Goal: Information Seeking & Learning: Learn about a topic

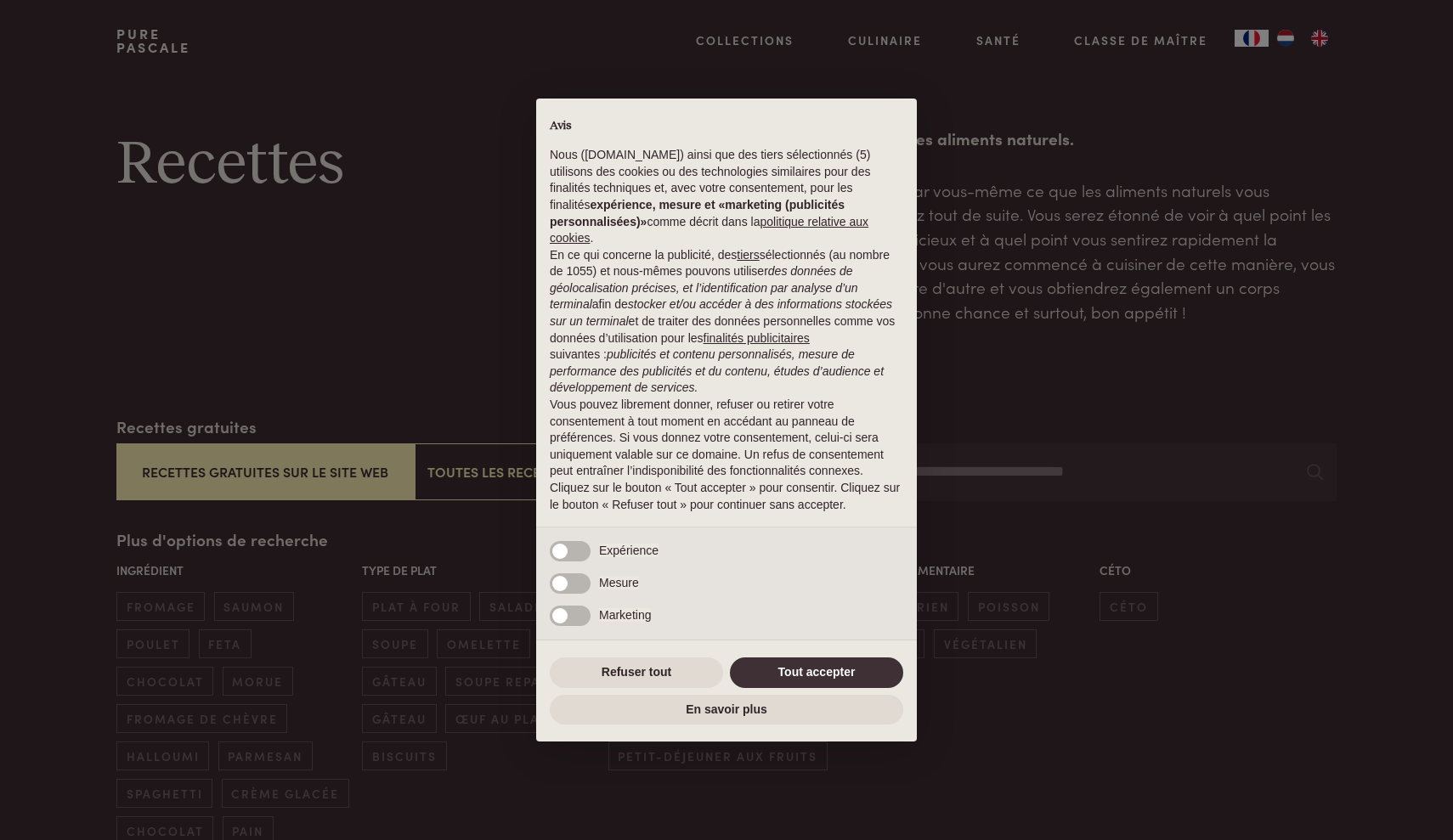
click at [787, 665] on button "Tout accepter" at bounding box center [816, 673] width 174 height 31
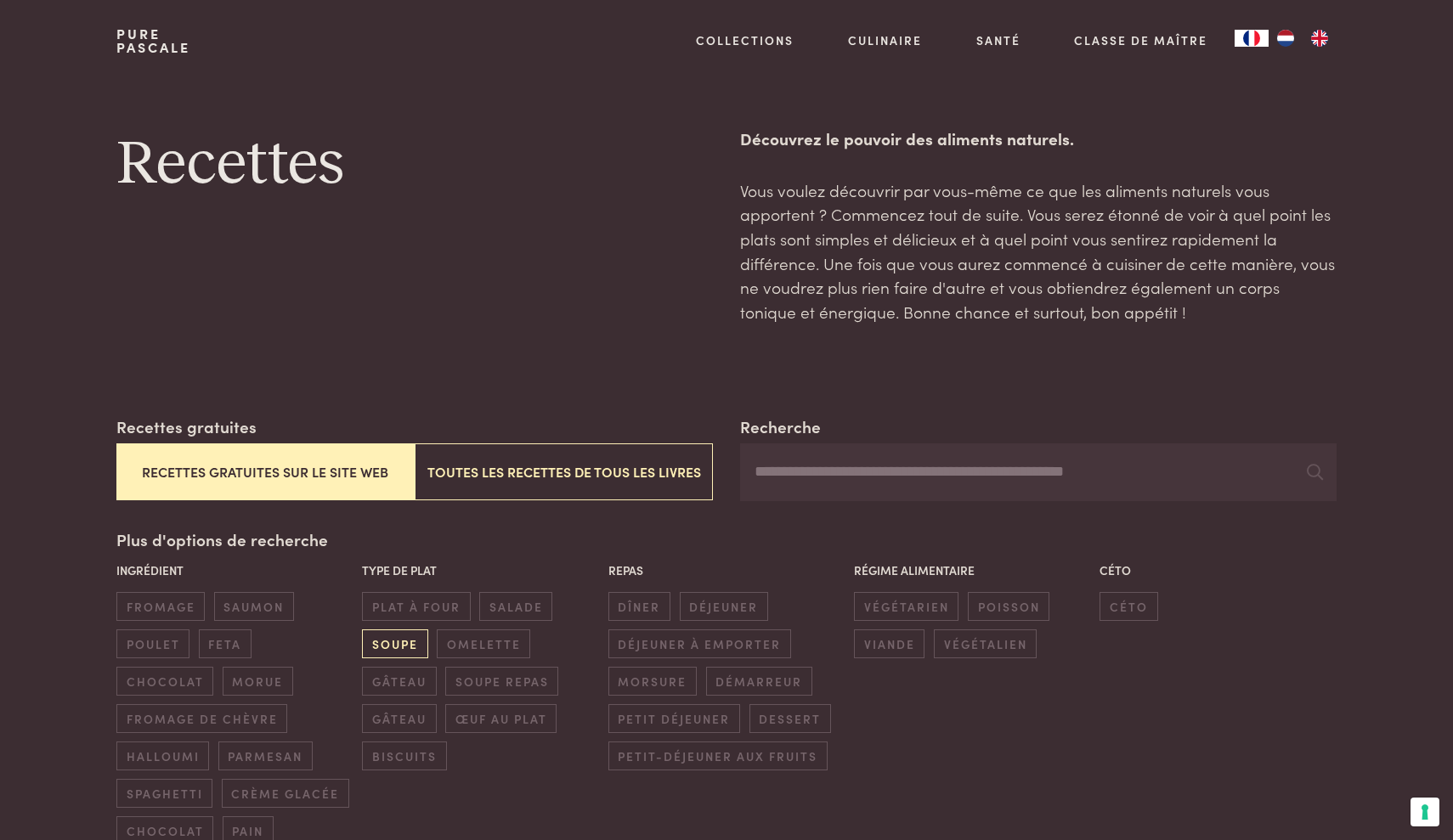
click at [405, 632] on span "soupe" at bounding box center [395, 643] width 65 height 28
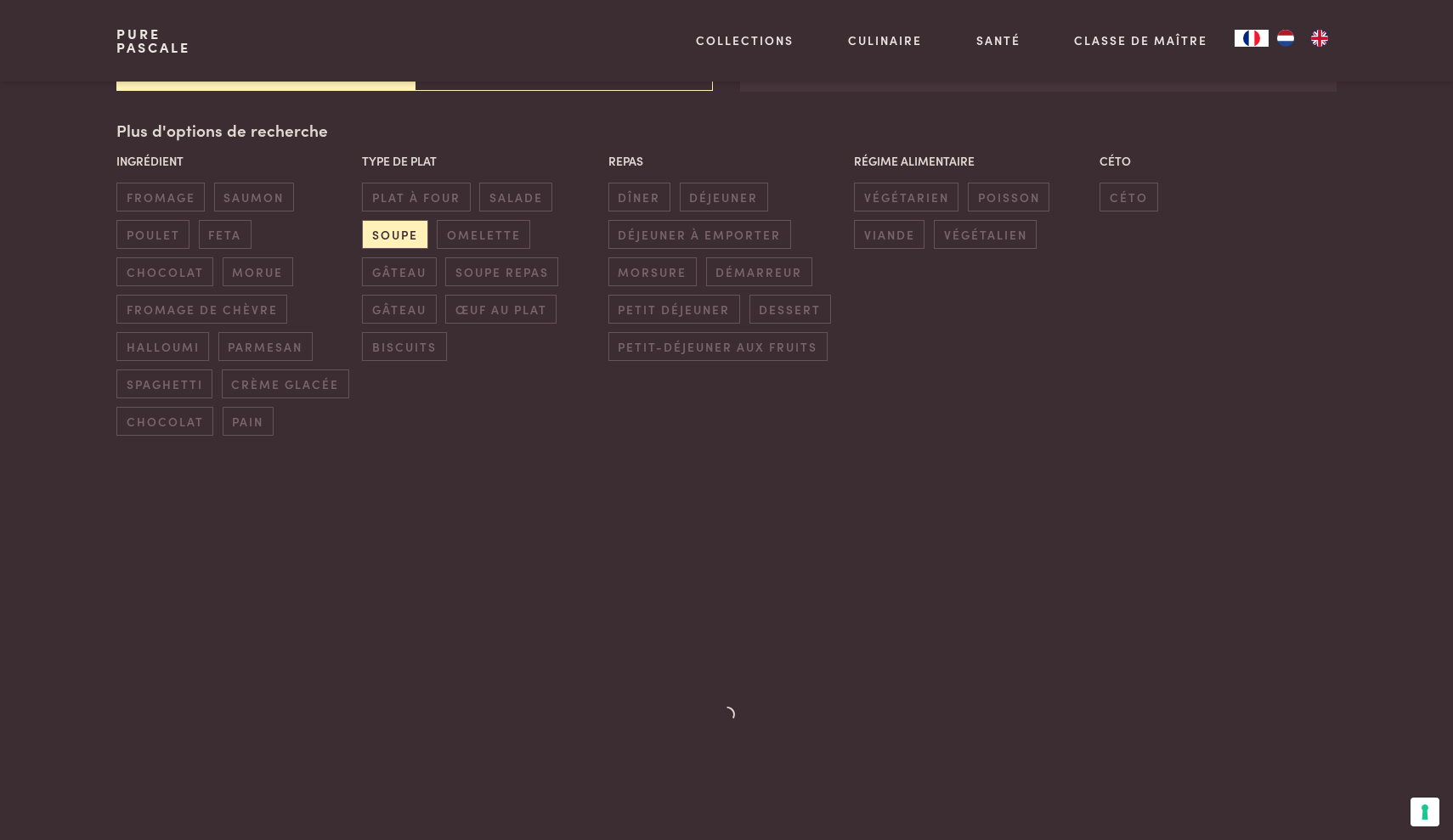
scroll to position [410, 0]
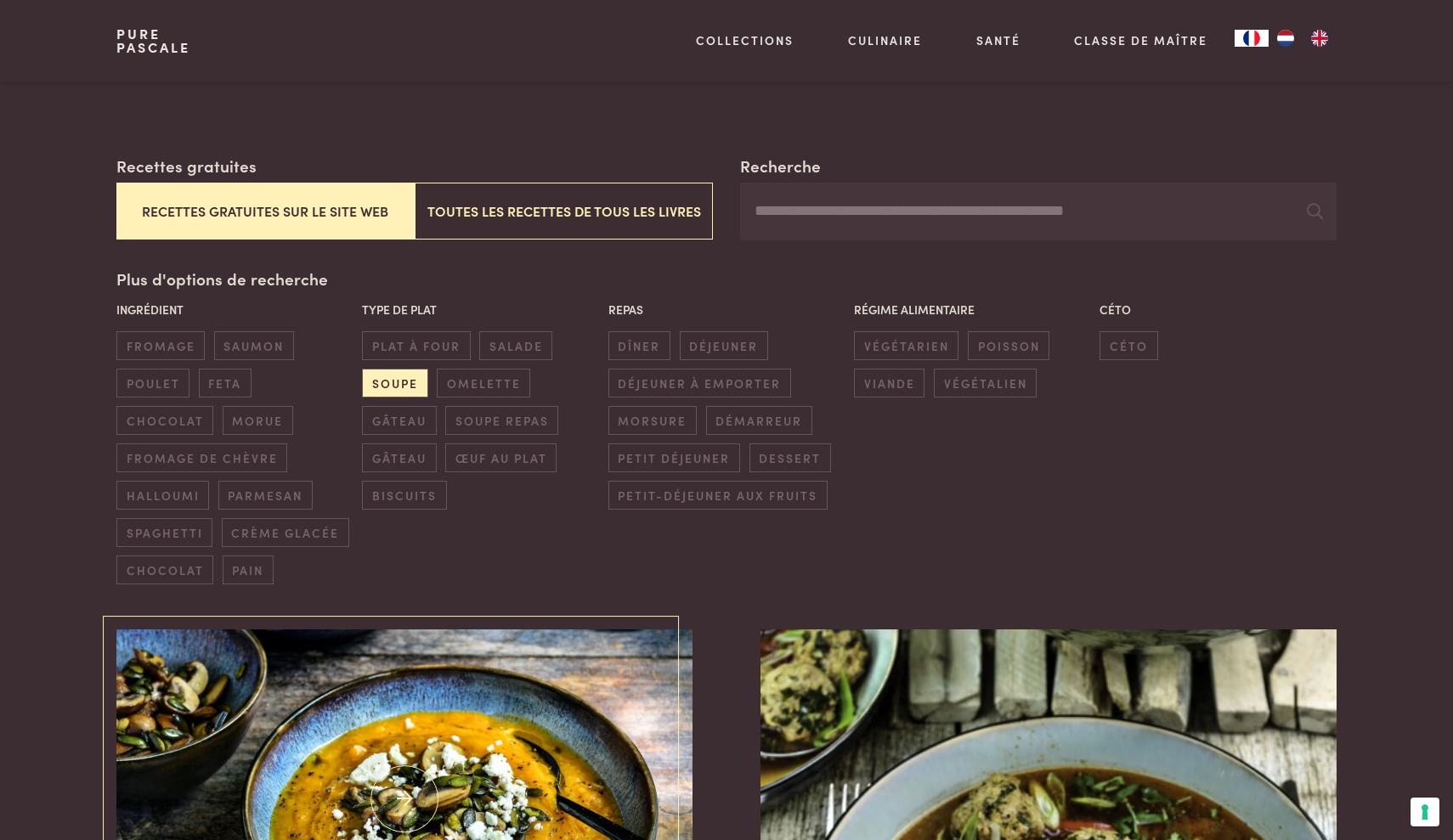
scroll to position [258, 0]
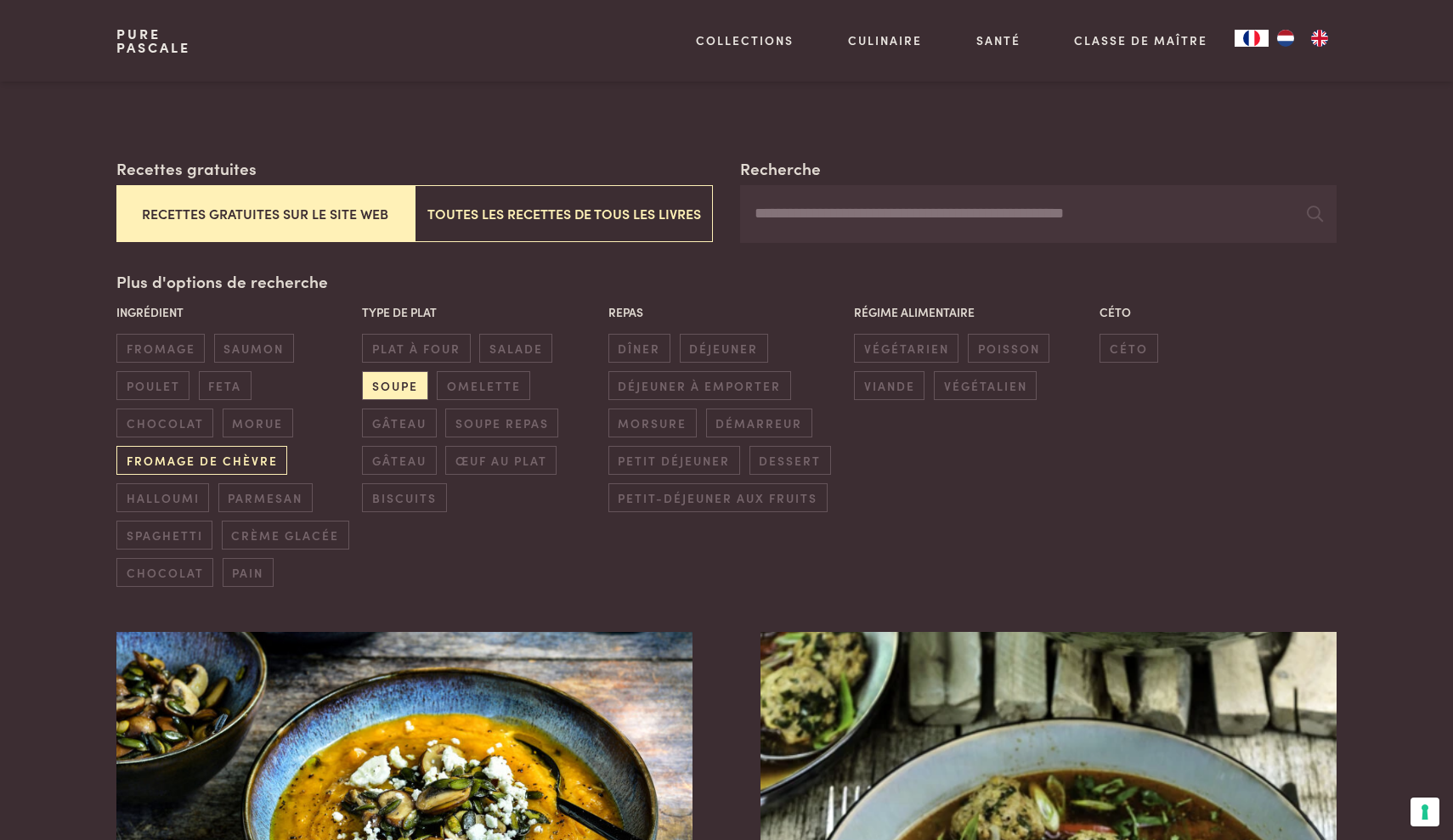
click at [235, 463] on span "fromage de chèvre" at bounding box center [202, 460] width 171 height 28
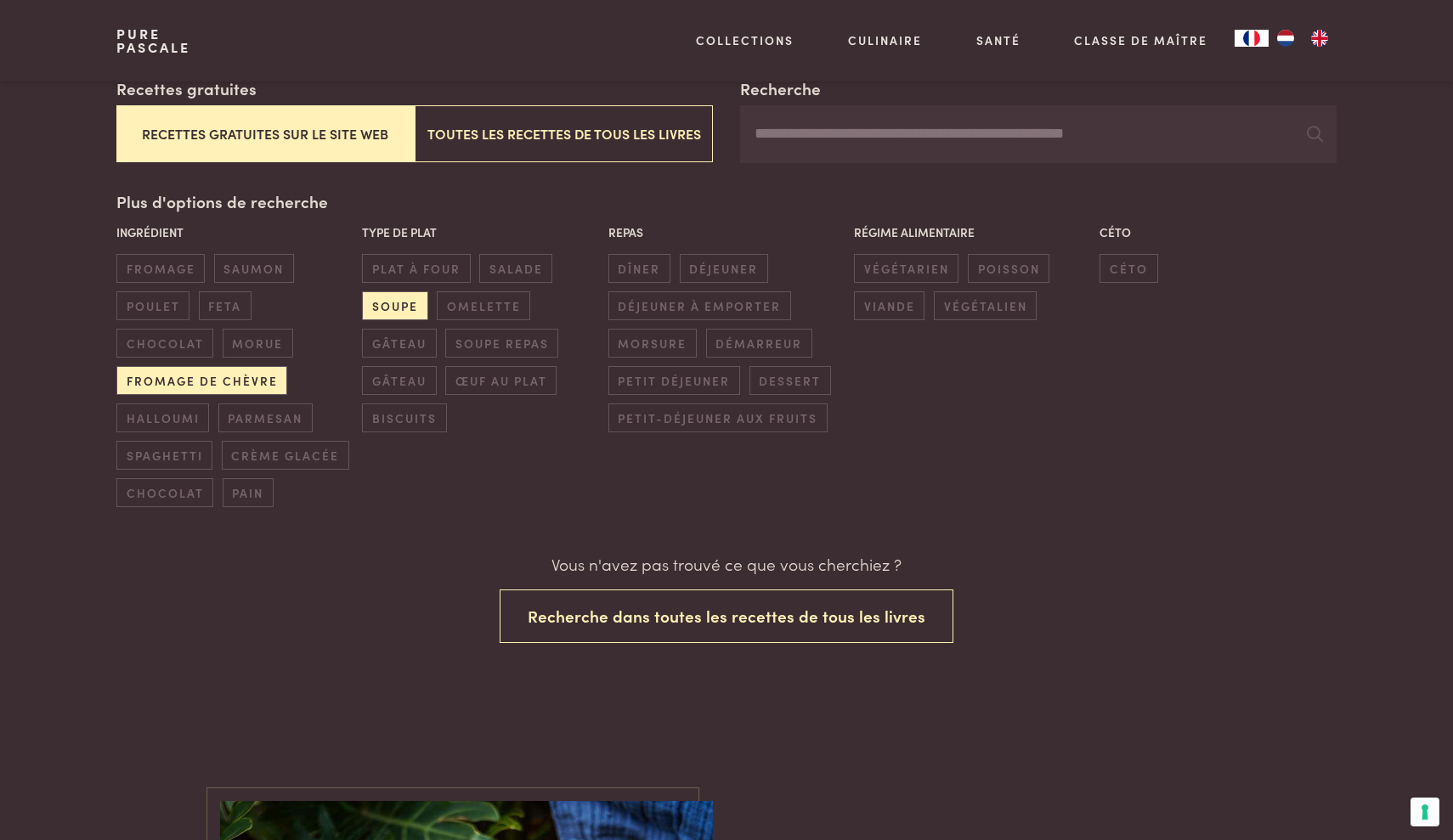
scroll to position [162, 0]
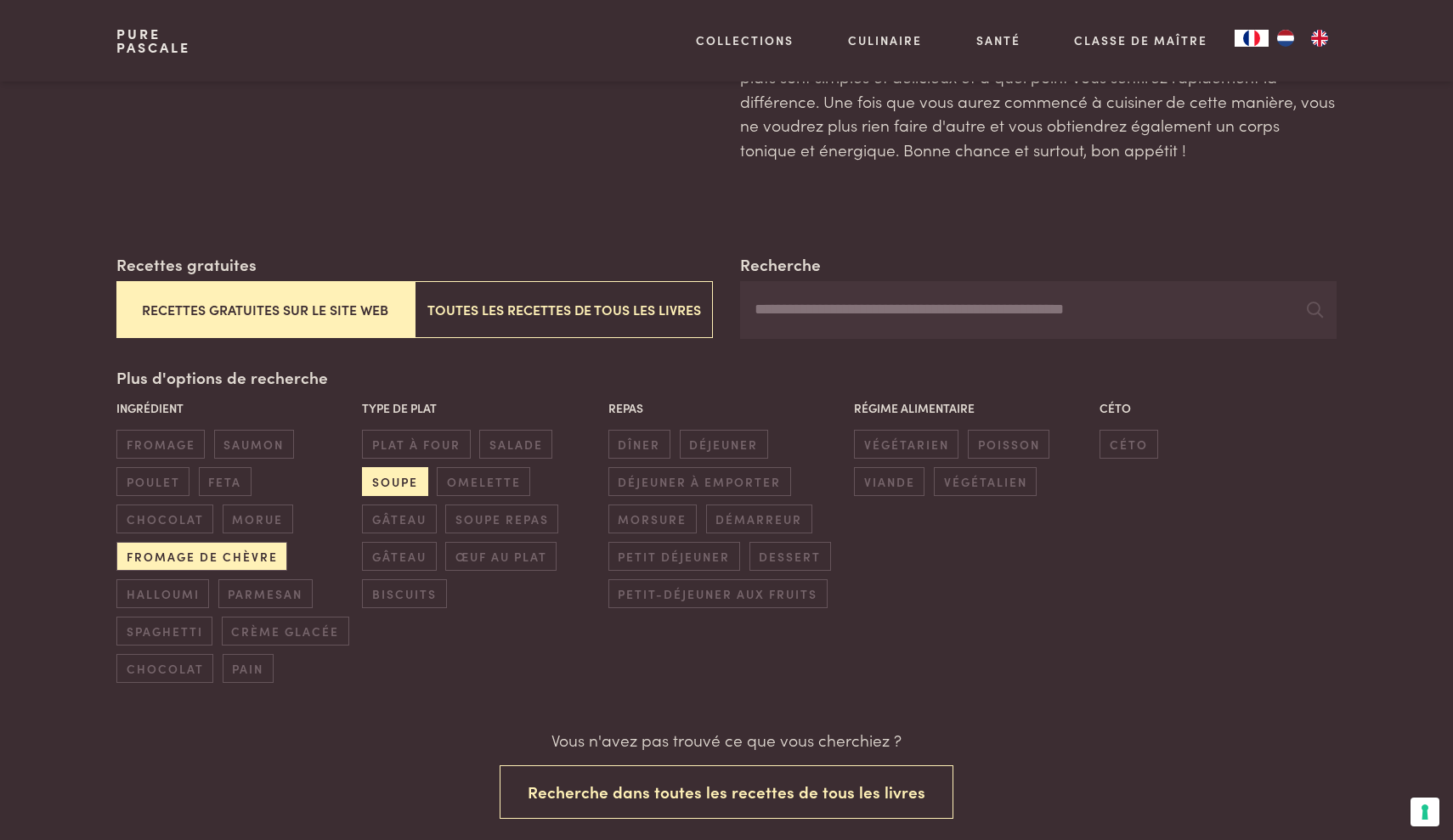
click at [377, 489] on span "soupe" at bounding box center [395, 481] width 65 height 28
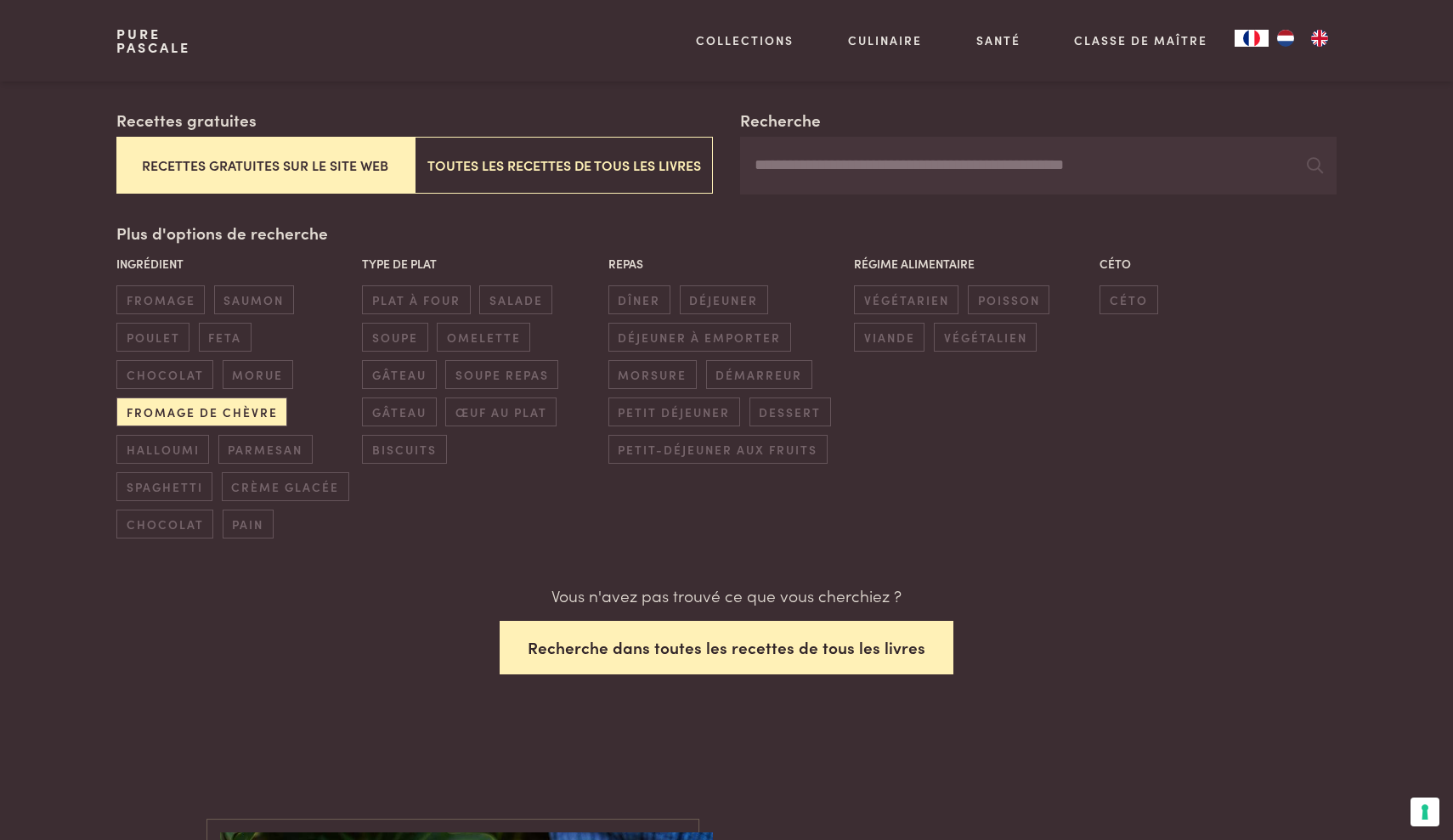
click at [568, 639] on button "Recherche dans toutes les recettes de tous les livres" at bounding box center [726, 648] width 454 height 54
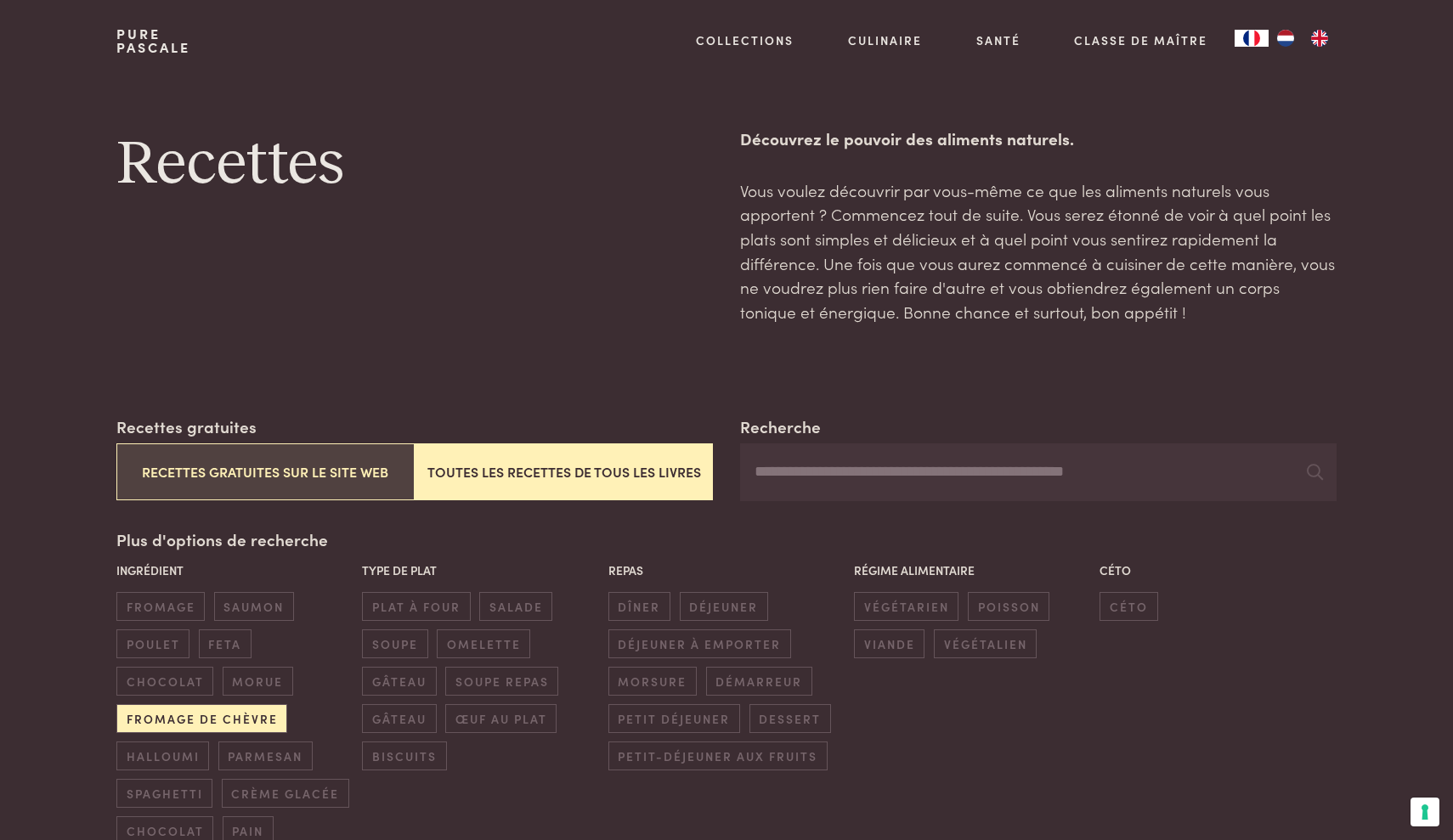
click at [228, 471] on button "Recettes gratuites sur le site web" at bounding box center [265, 471] width 299 height 57
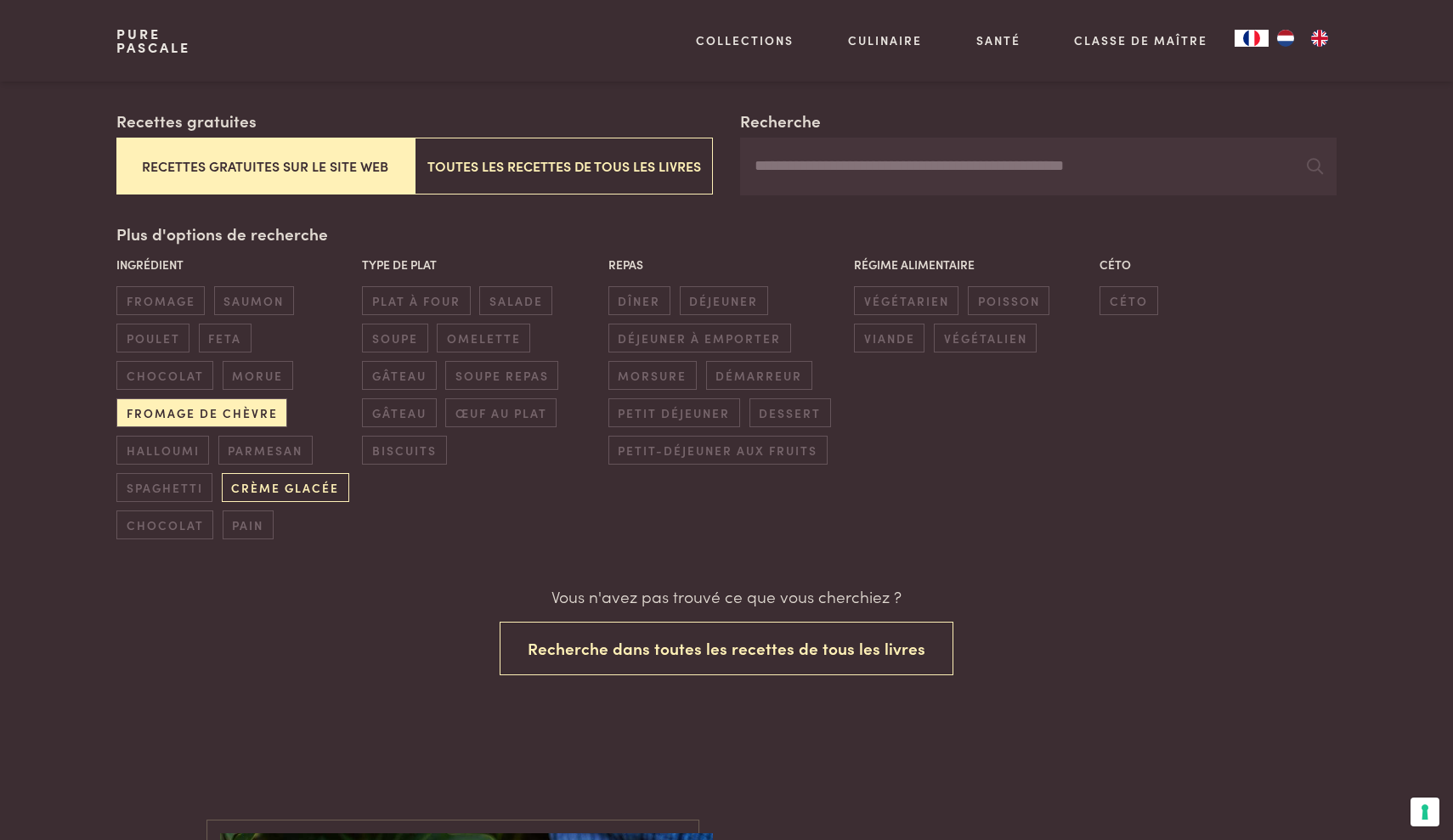
scroll to position [306, 0]
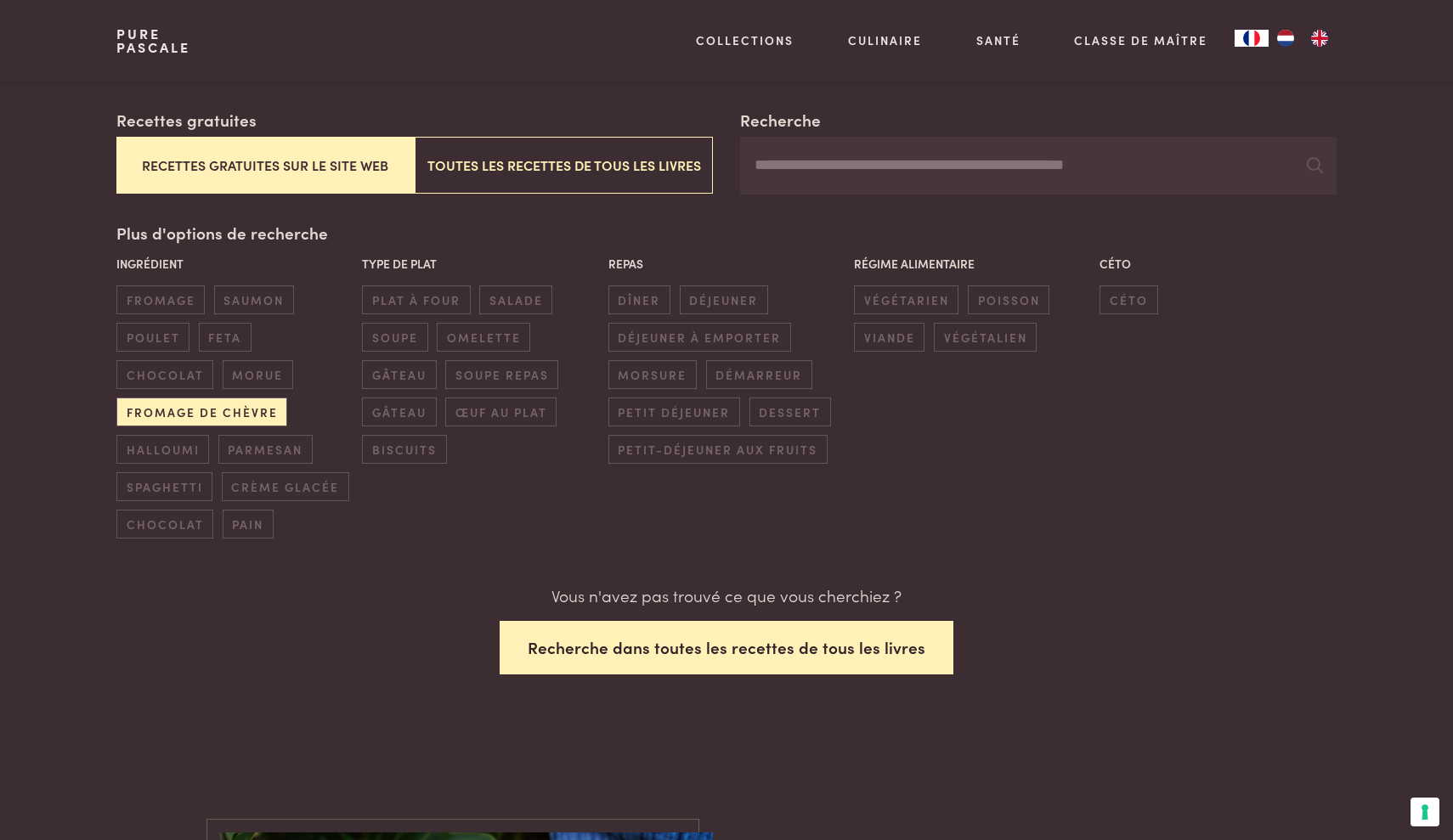
click at [624, 631] on button "Recherche dans toutes les recettes de tous les livres" at bounding box center [726, 648] width 454 height 54
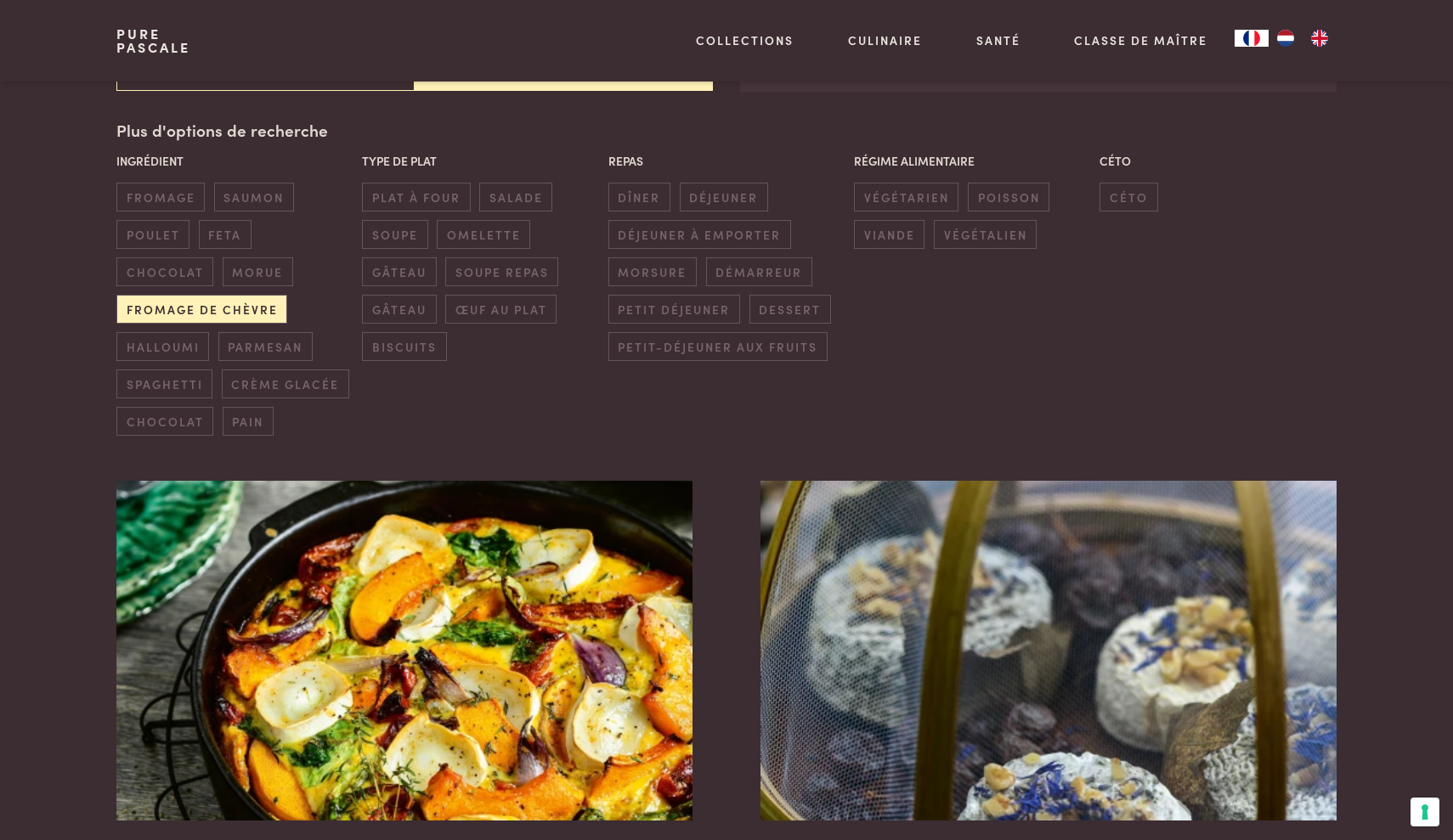
scroll to position [410, 0]
click at [255, 315] on span "fromage de chèvre" at bounding box center [202, 307] width 171 height 28
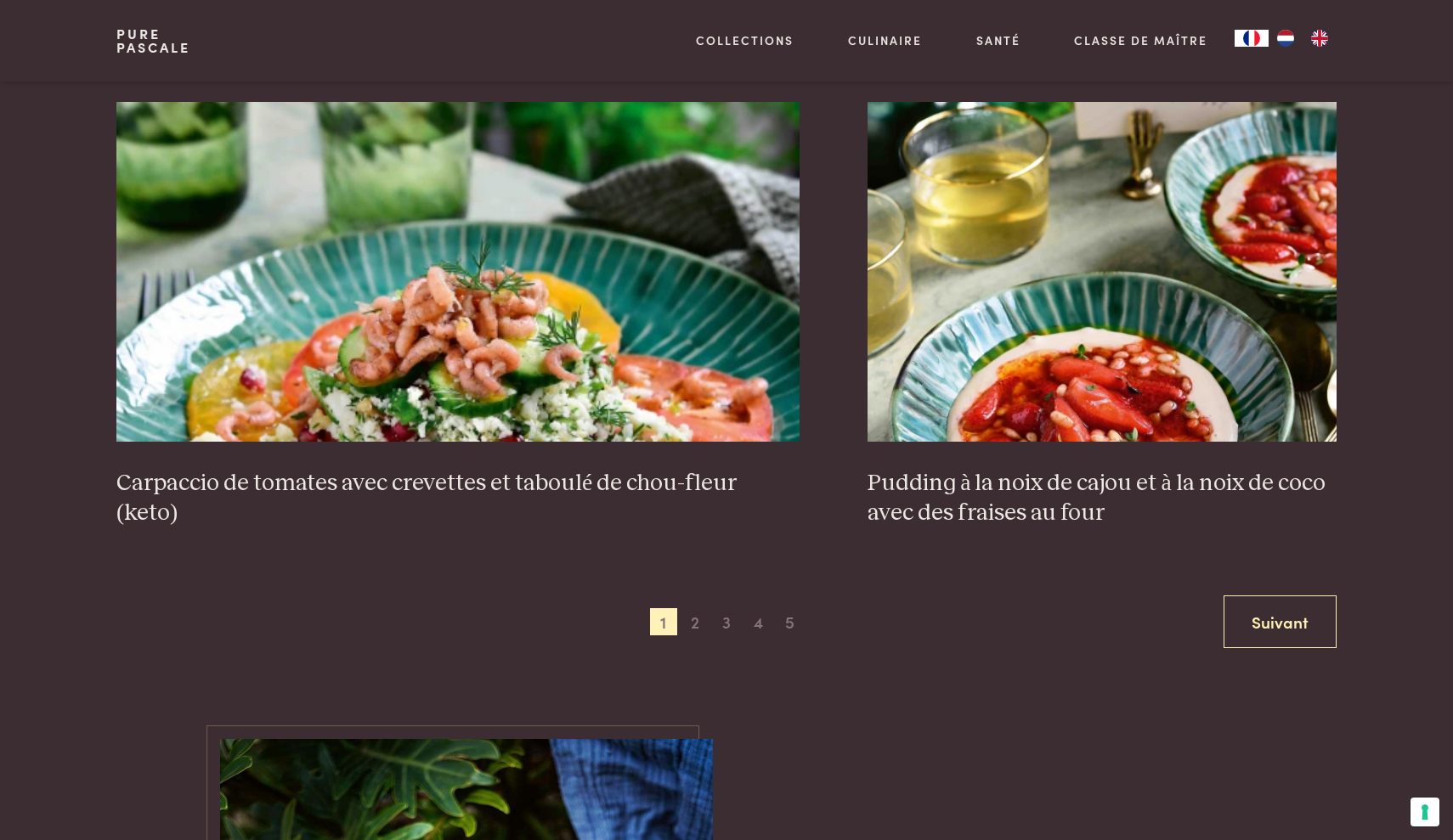
scroll to position [3180, 0]
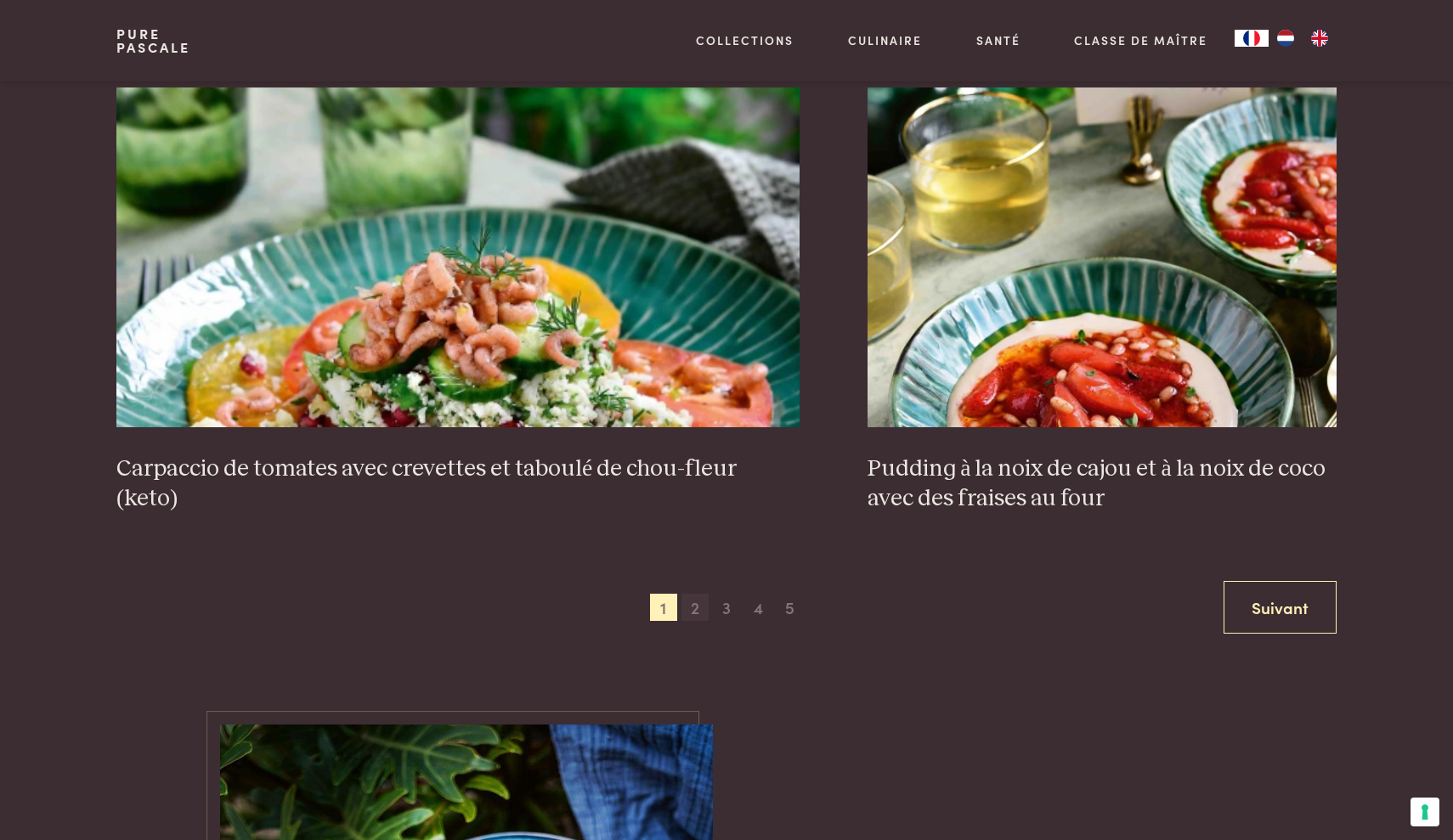
click at [698, 610] on span "2" at bounding box center [695, 608] width 27 height 27
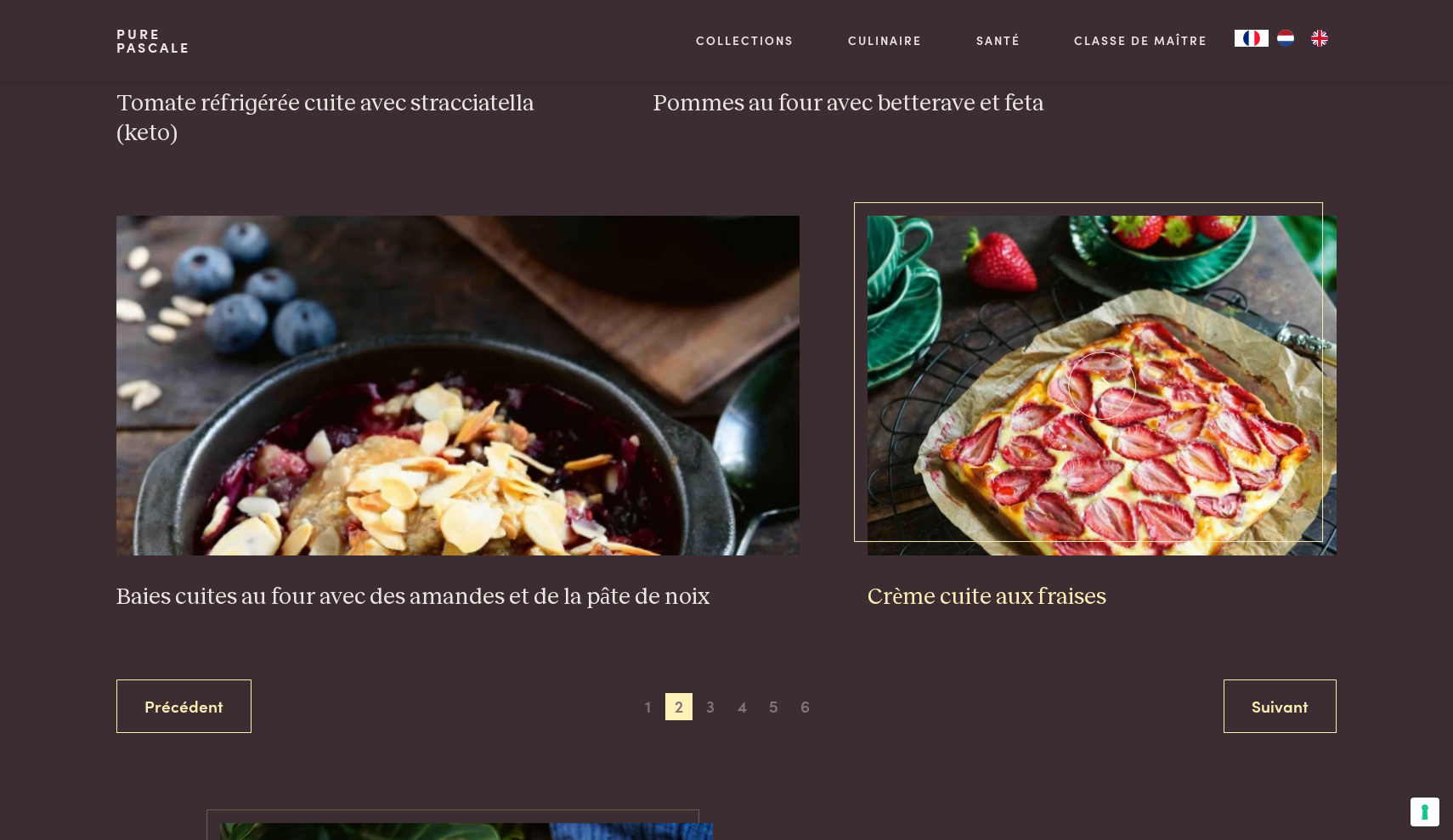
scroll to position [3103, 0]
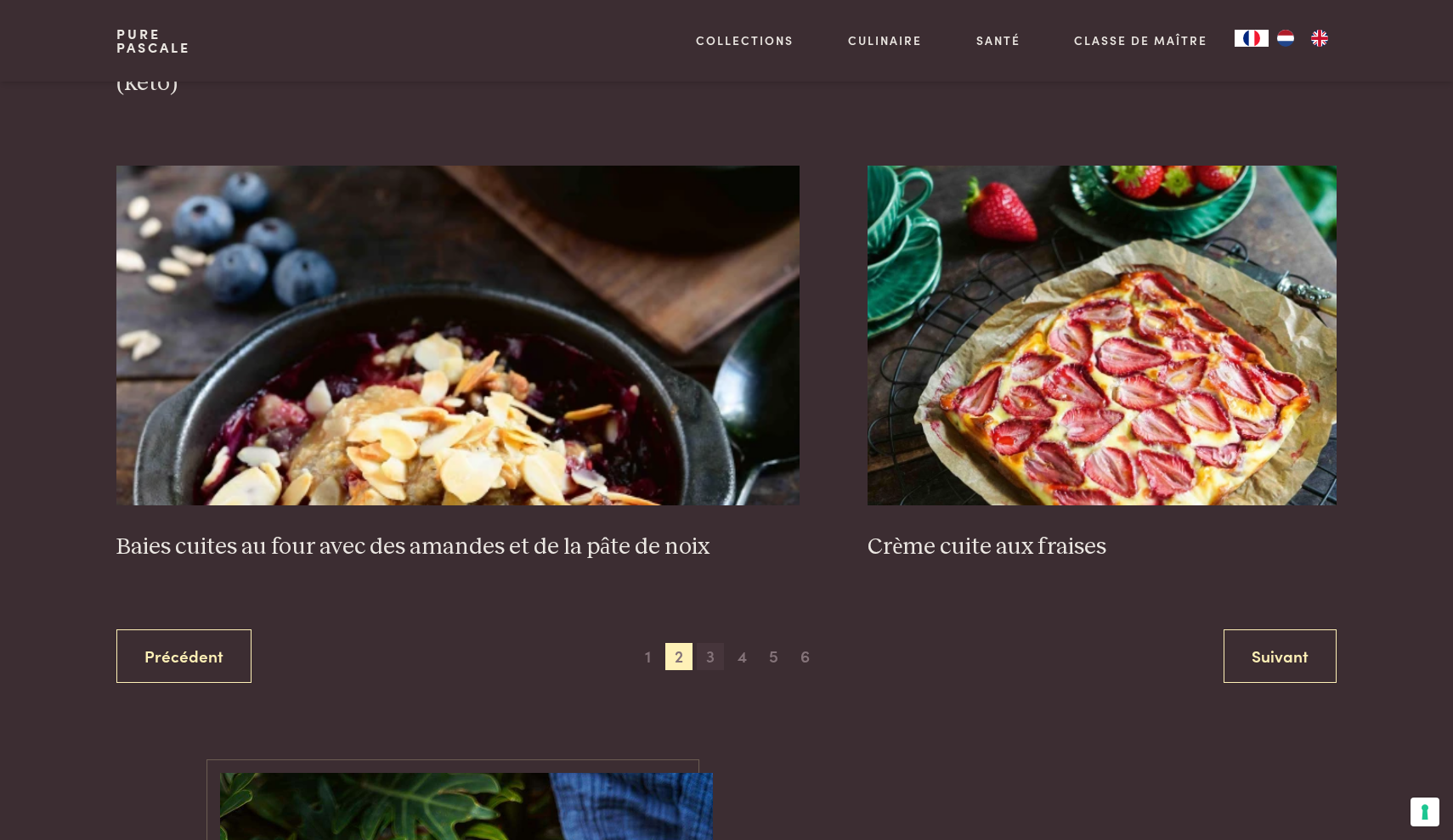
click at [701, 654] on span "3" at bounding box center [711, 657] width 27 height 27
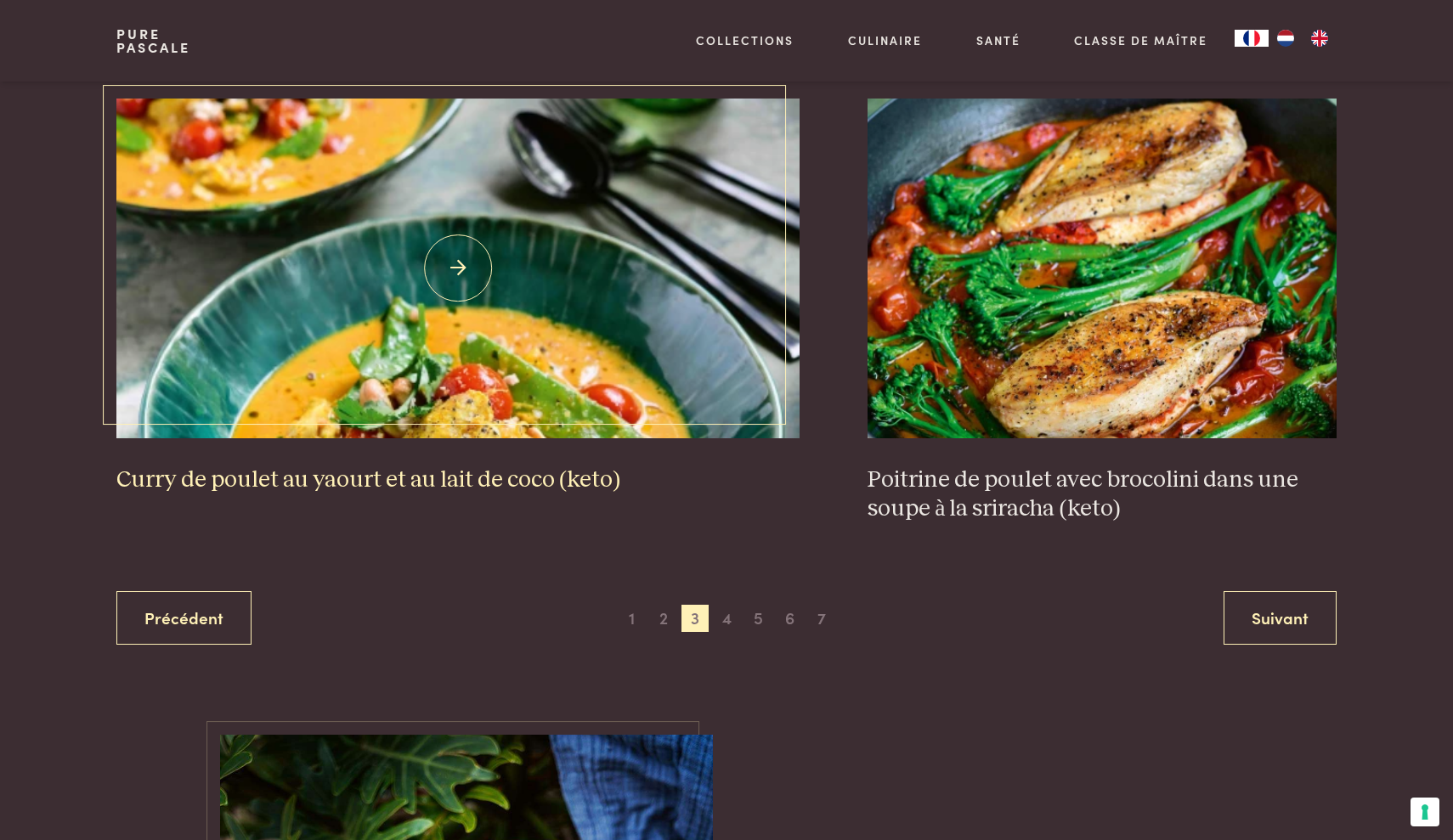
scroll to position [3306, 0]
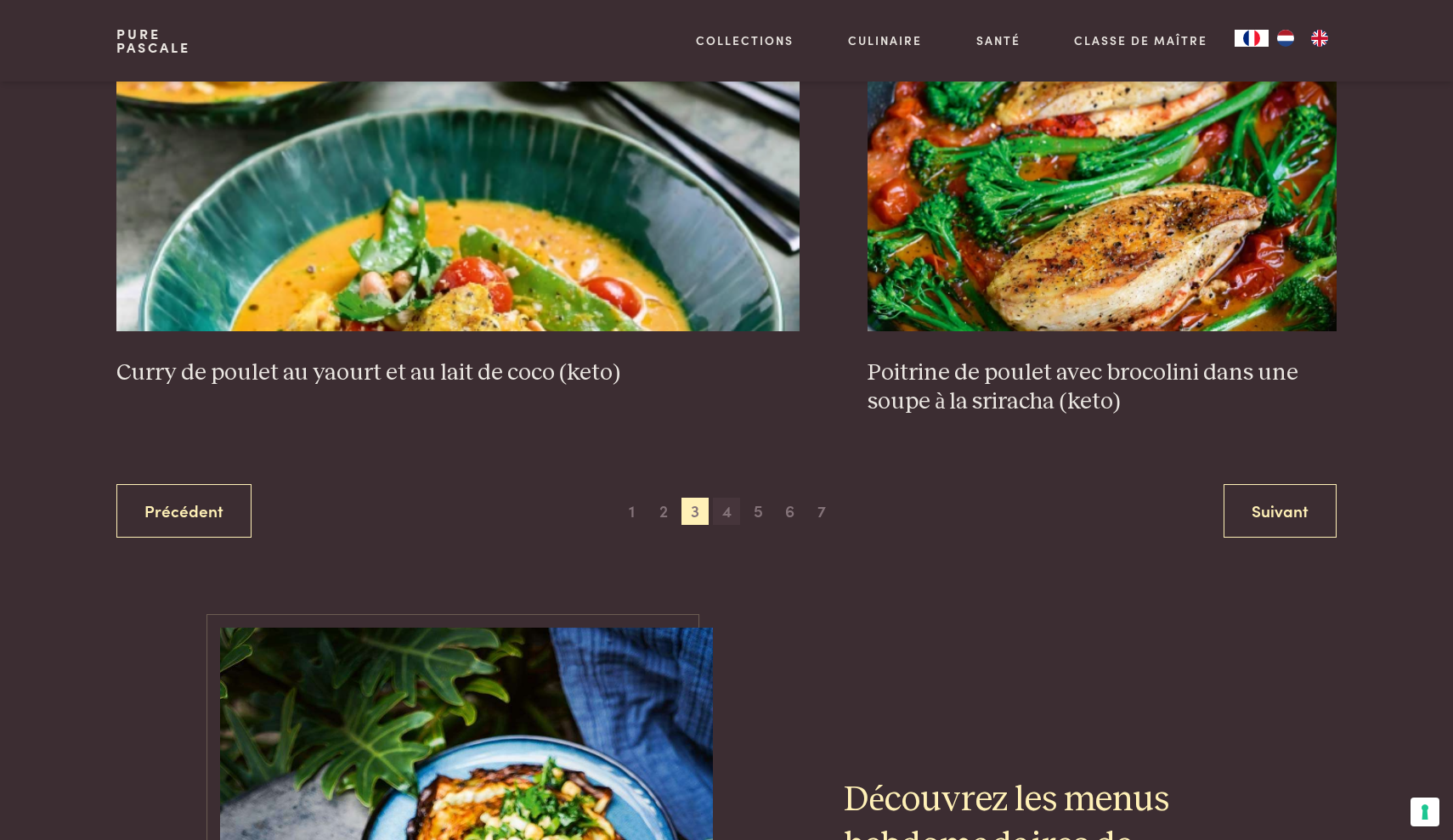
click at [728, 509] on span "4" at bounding box center [726, 512] width 27 height 27
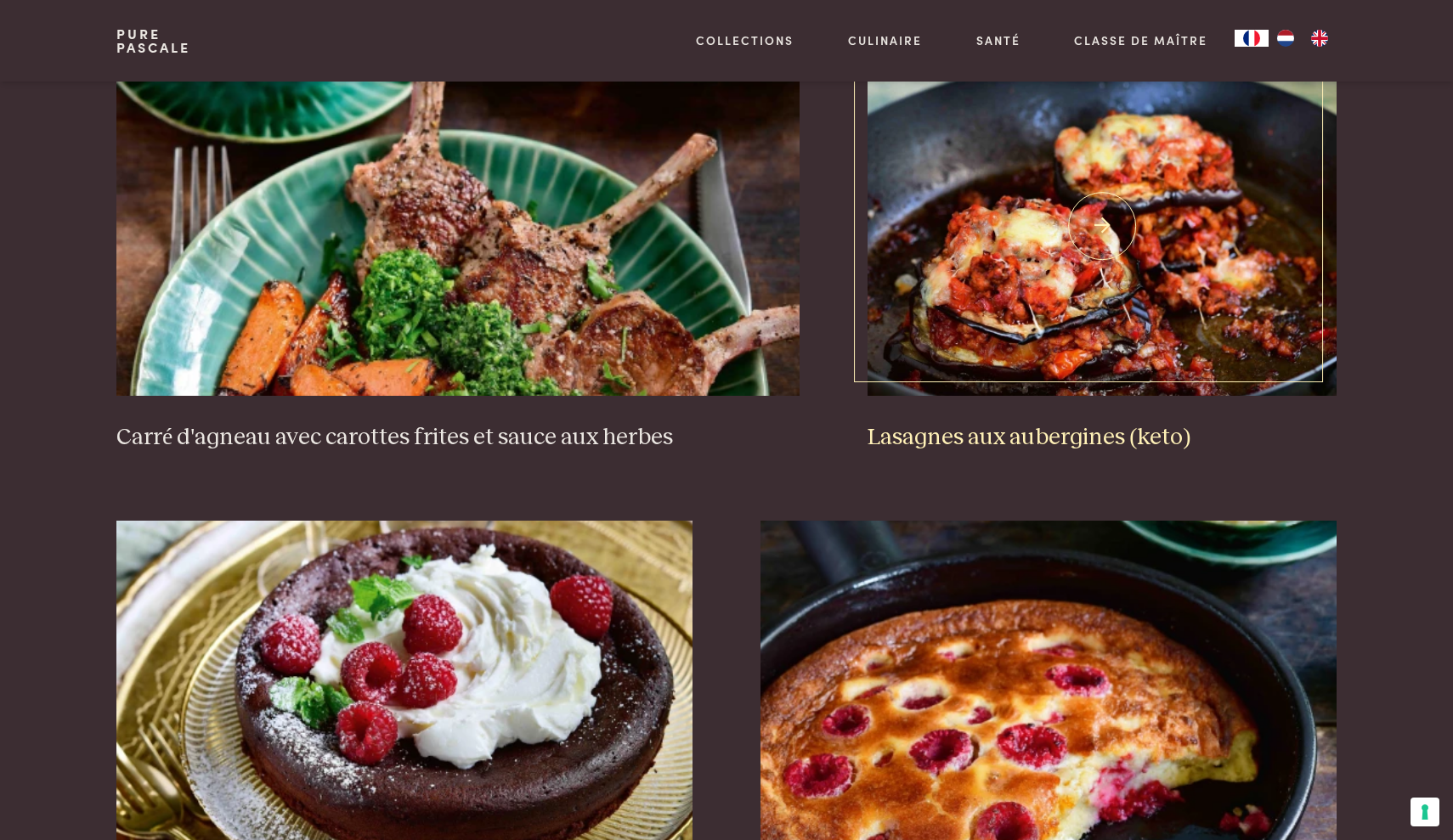
scroll to position [1793, 0]
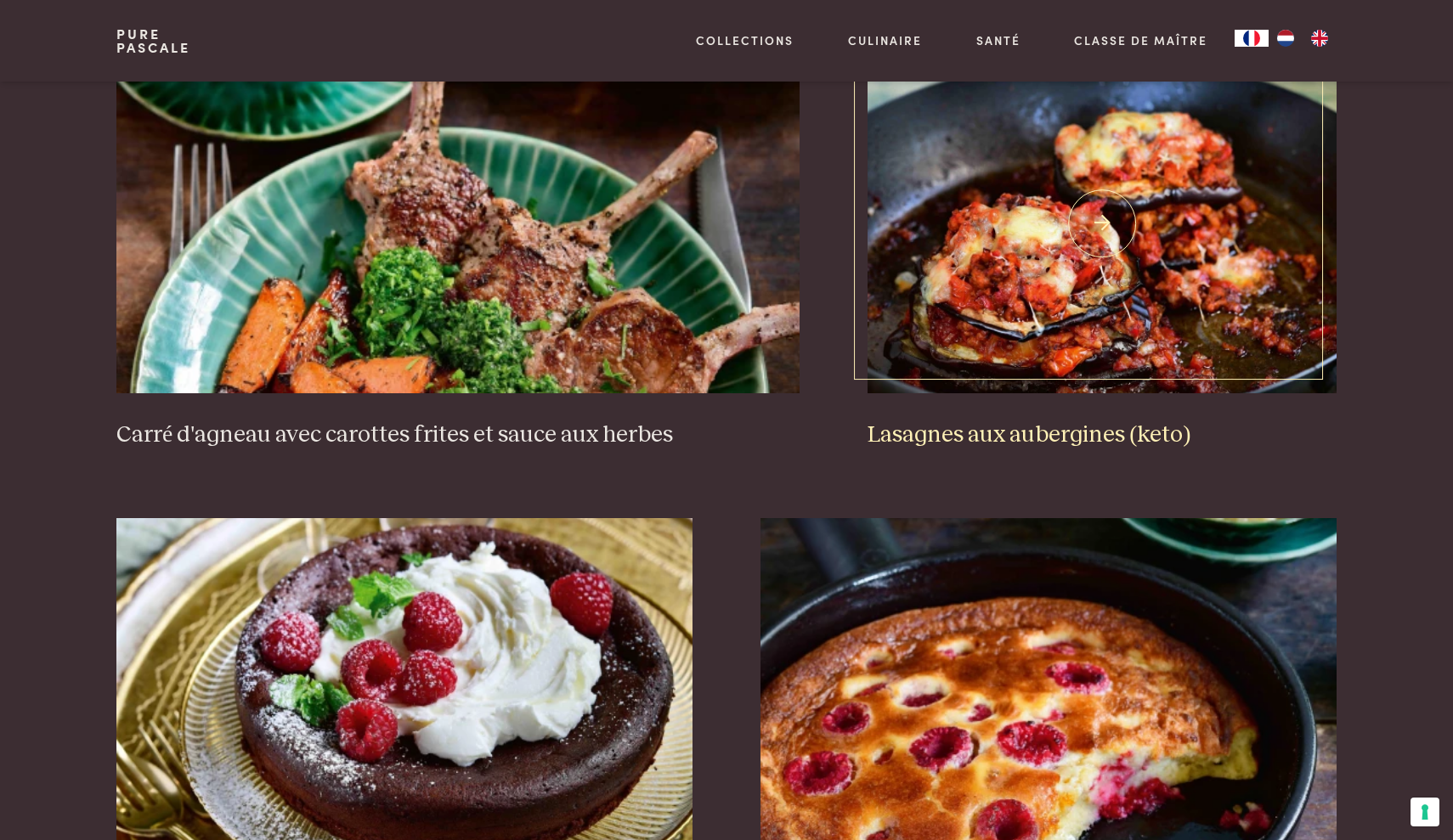
click at [1066, 348] on img at bounding box center [1102, 224] width 469 height 340
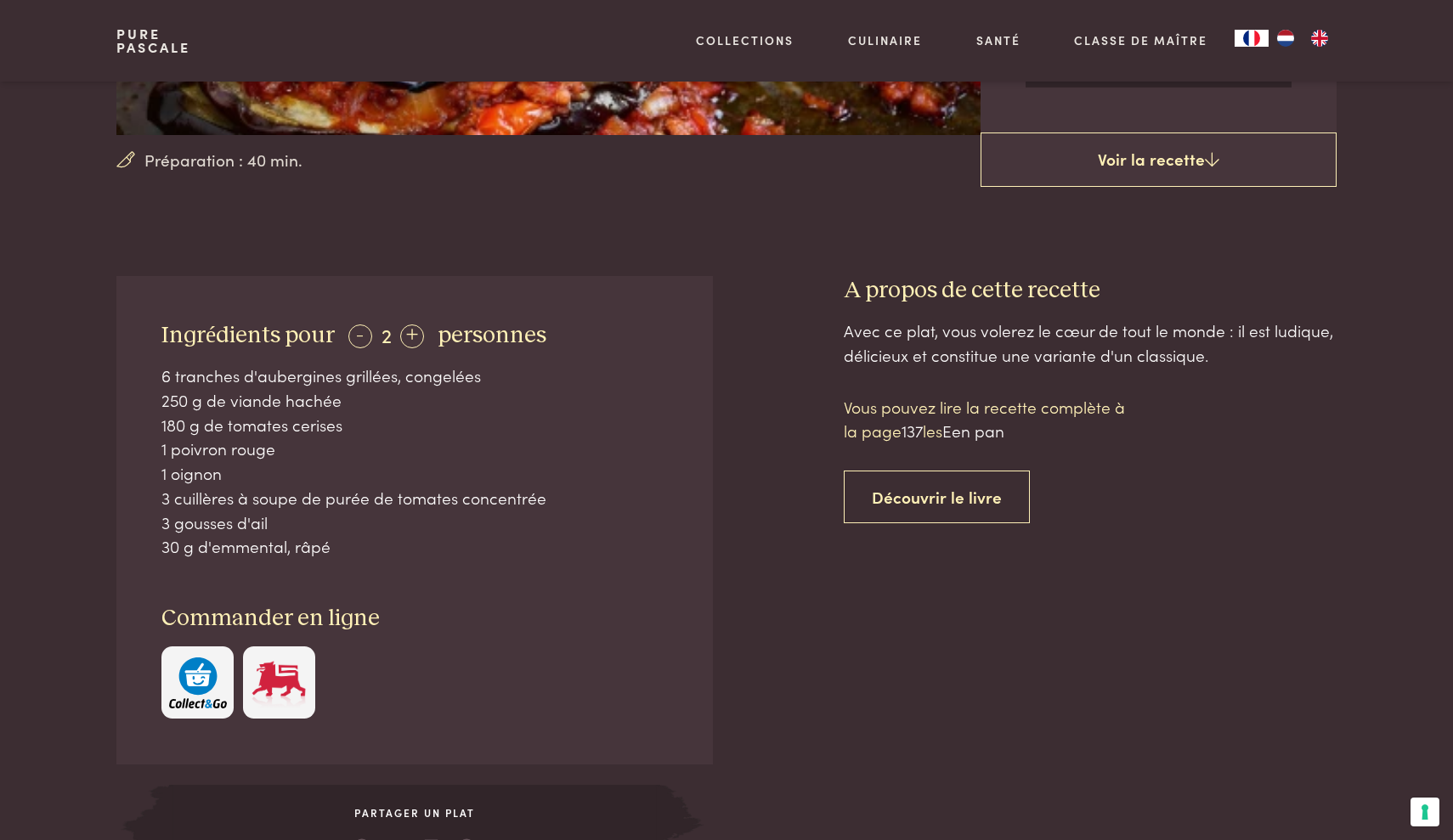
scroll to position [492, 0]
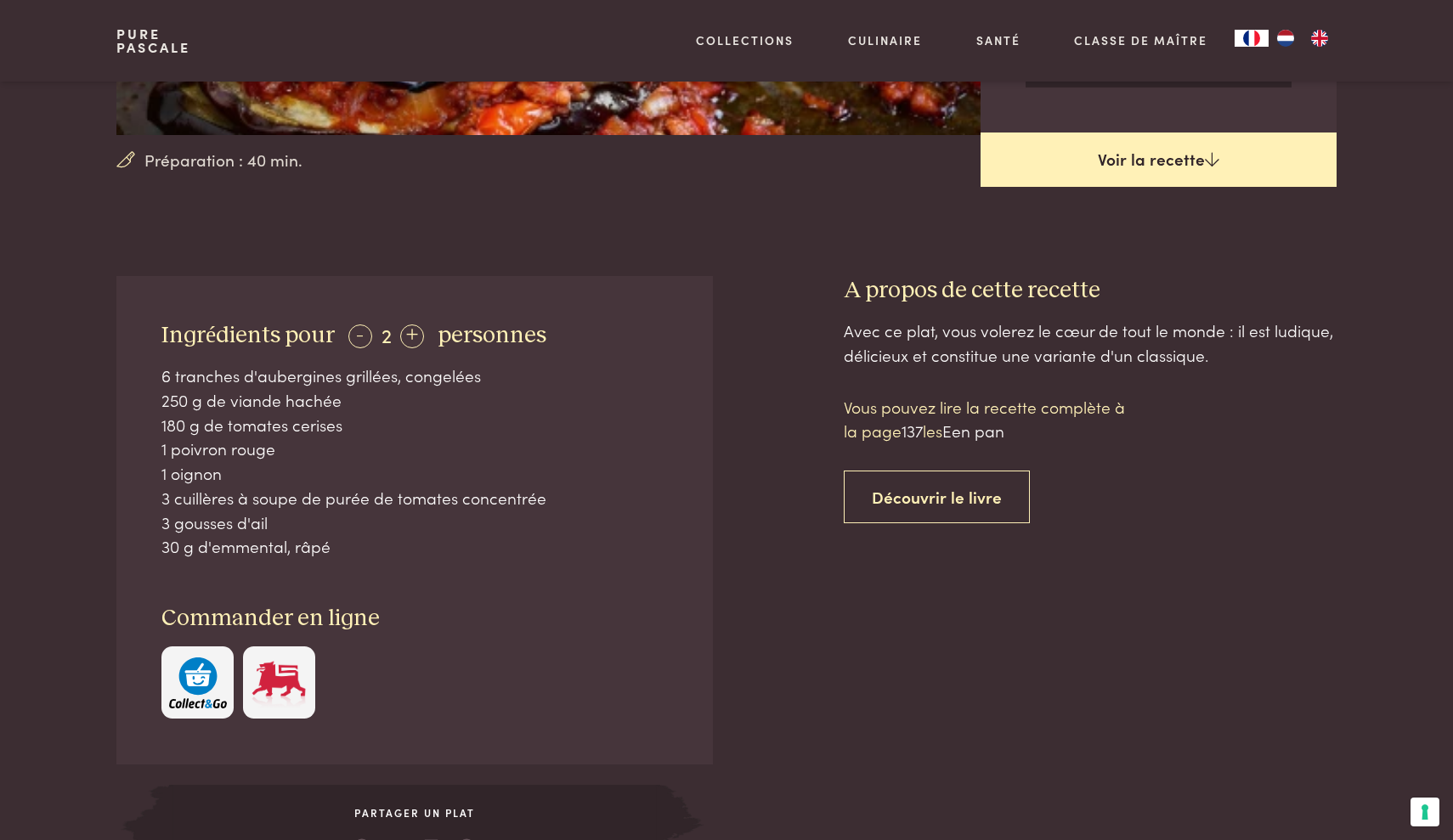
click at [1179, 158] on link "Voir la recette" at bounding box center [1158, 159] width 356 height 55
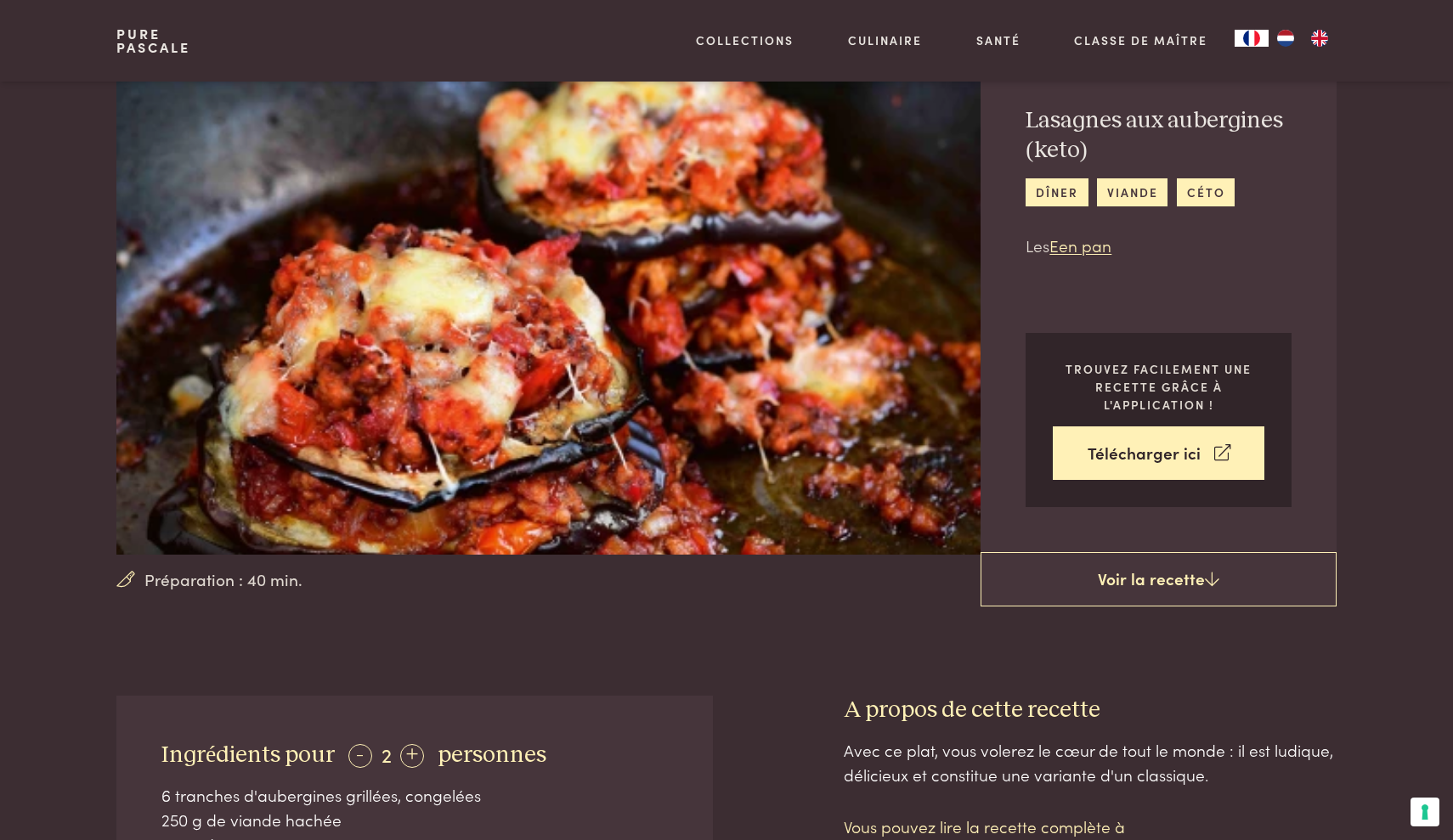
scroll to position [62, 0]
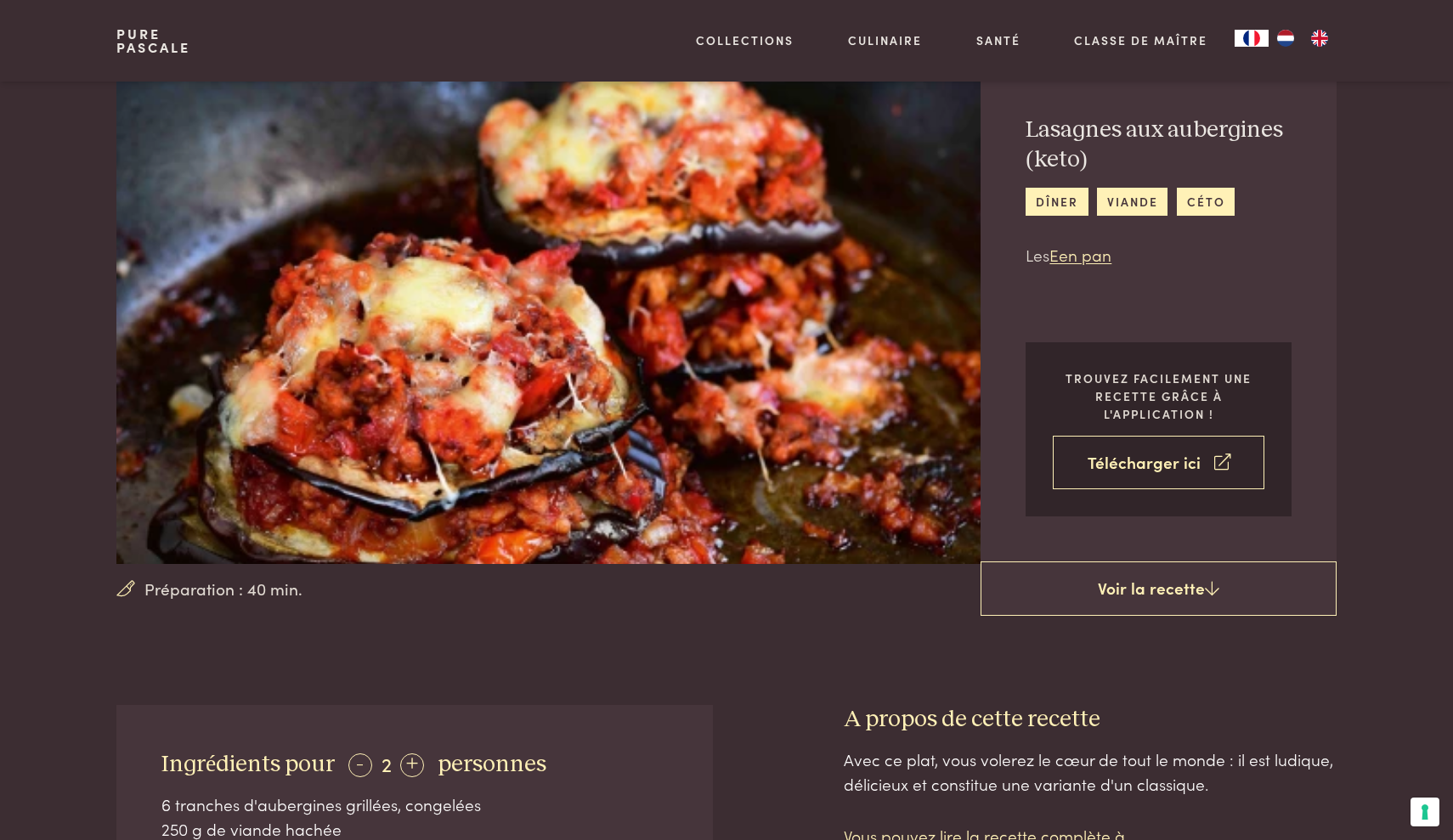
click at [1155, 474] on link "Télécharger ici" at bounding box center [1158, 463] width 211 height 54
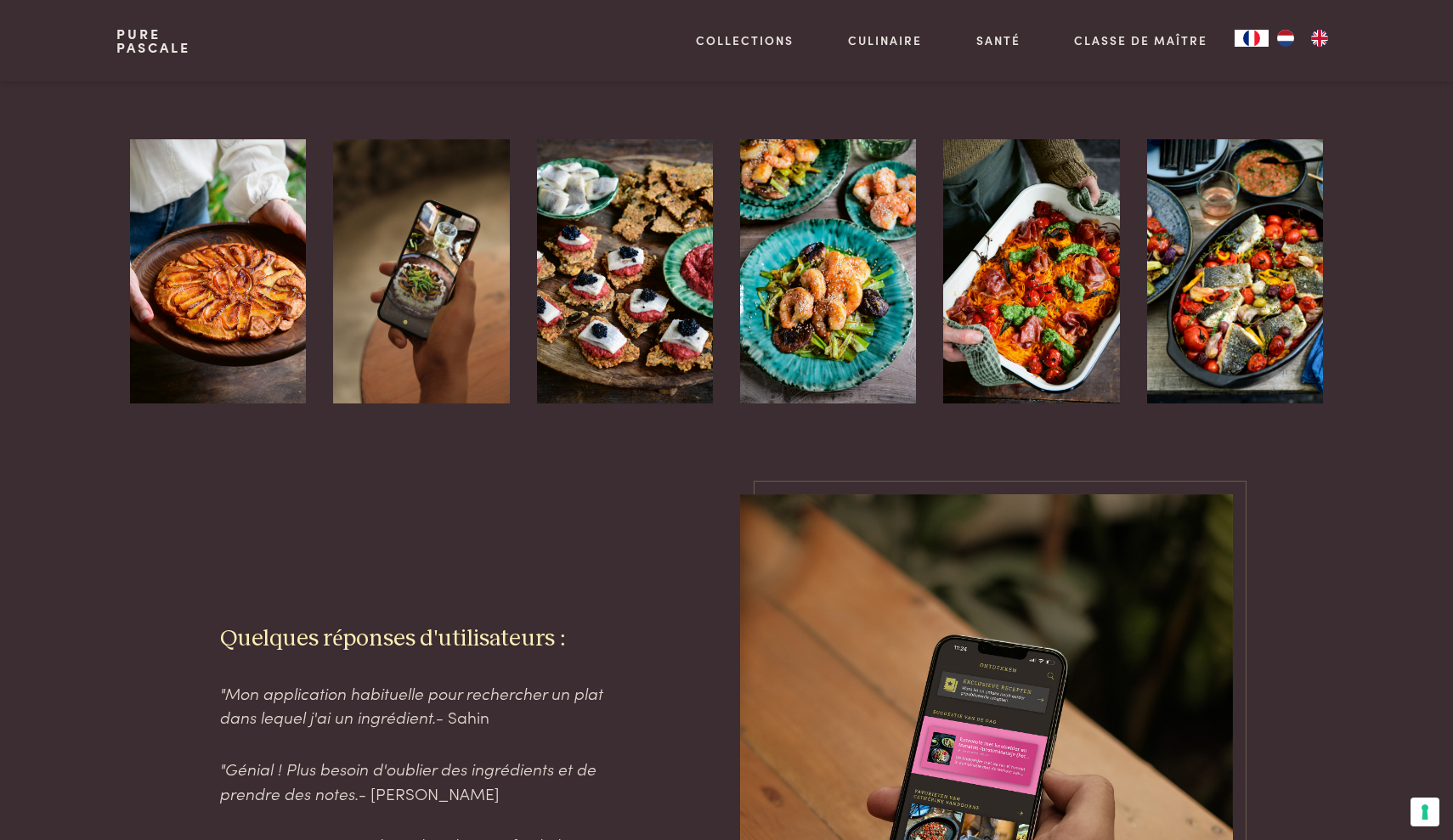
scroll to position [1659, 0]
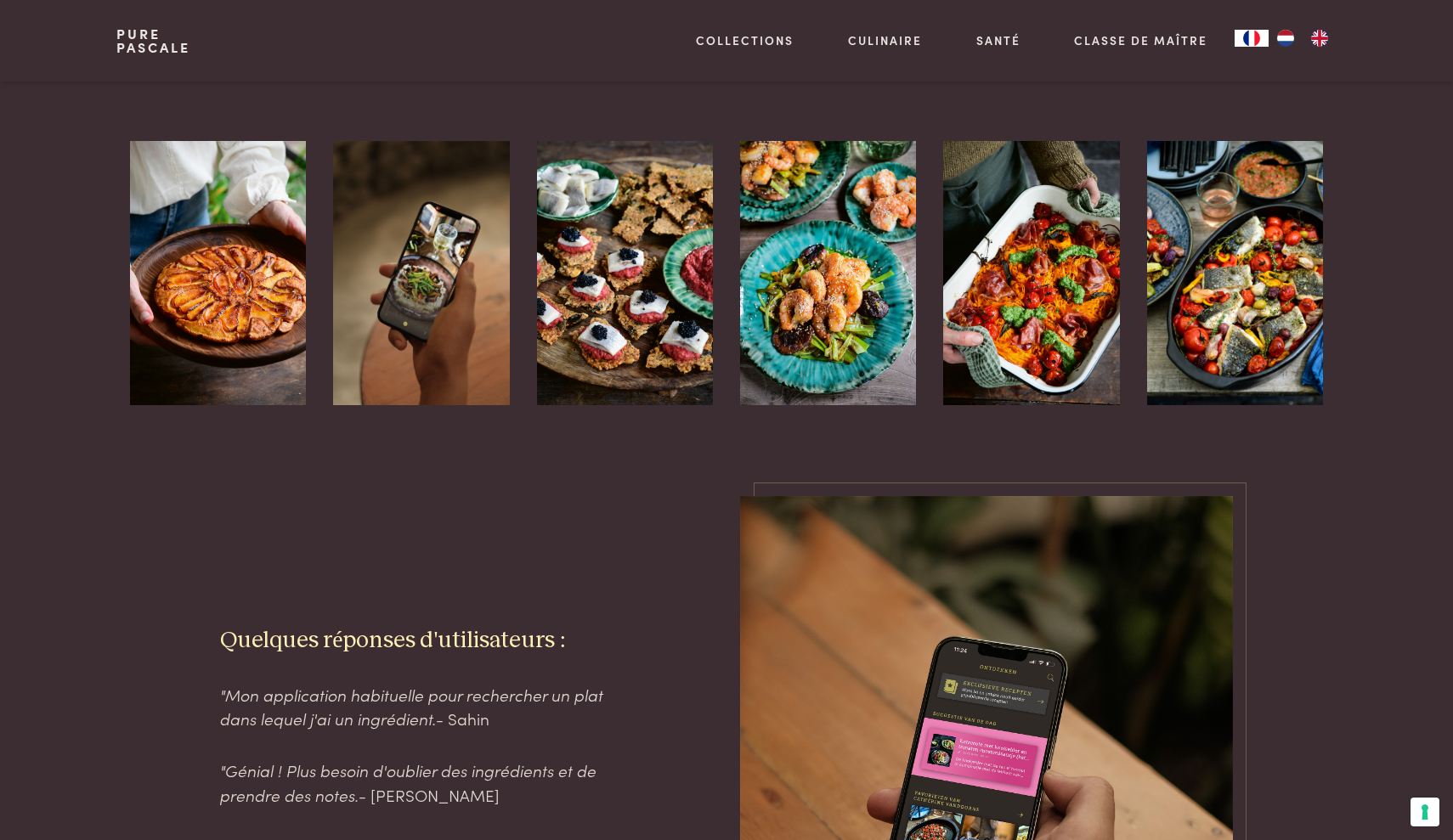
click at [152, 29] on link "Pure Pascale" at bounding box center [153, 40] width 74 height 27
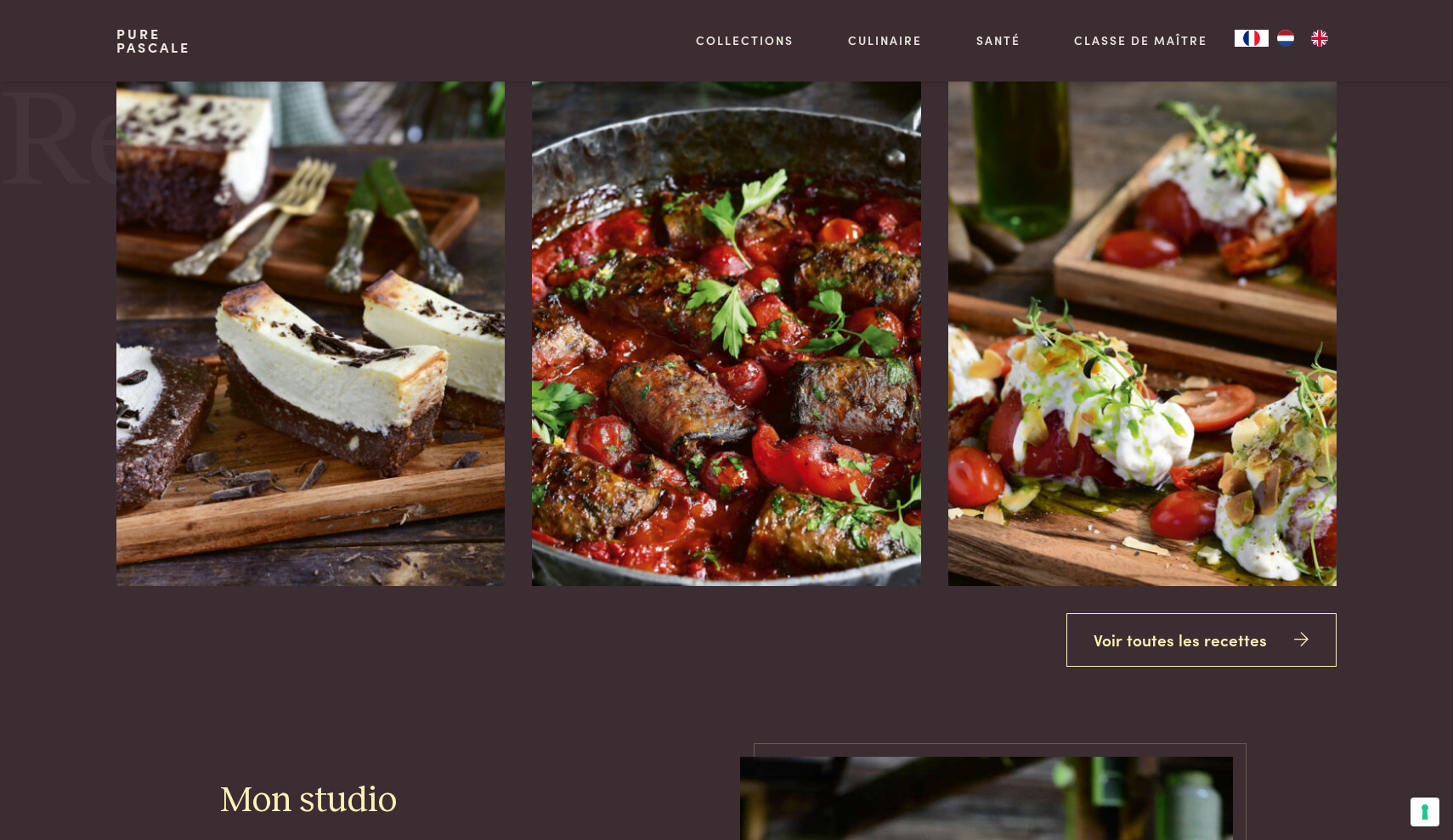
scroll to position [2280, 0]
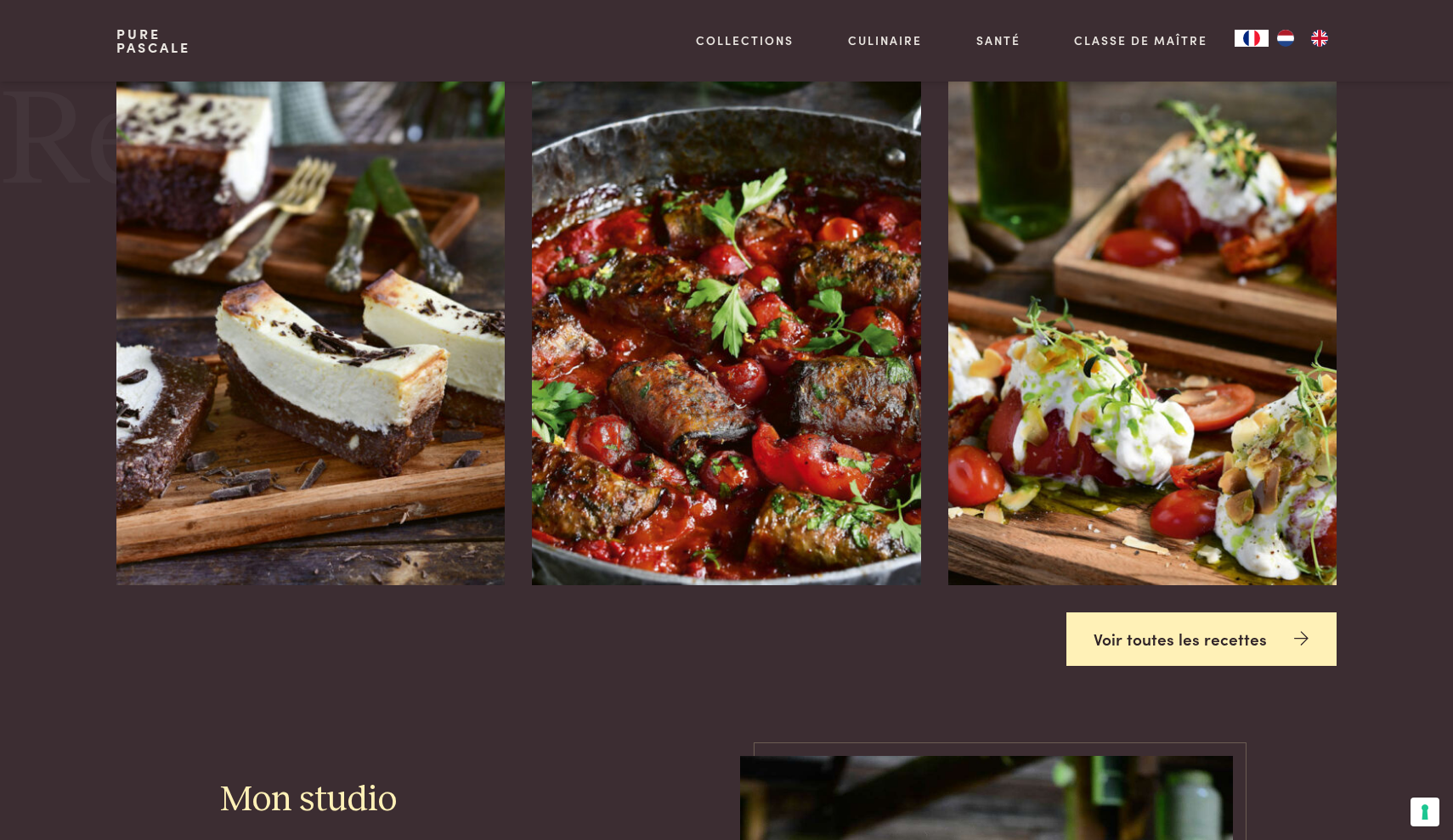
click at [1126, 612] on link "Voir toutes les recettes" at bounding box center [1202, 639] width 271 height 54
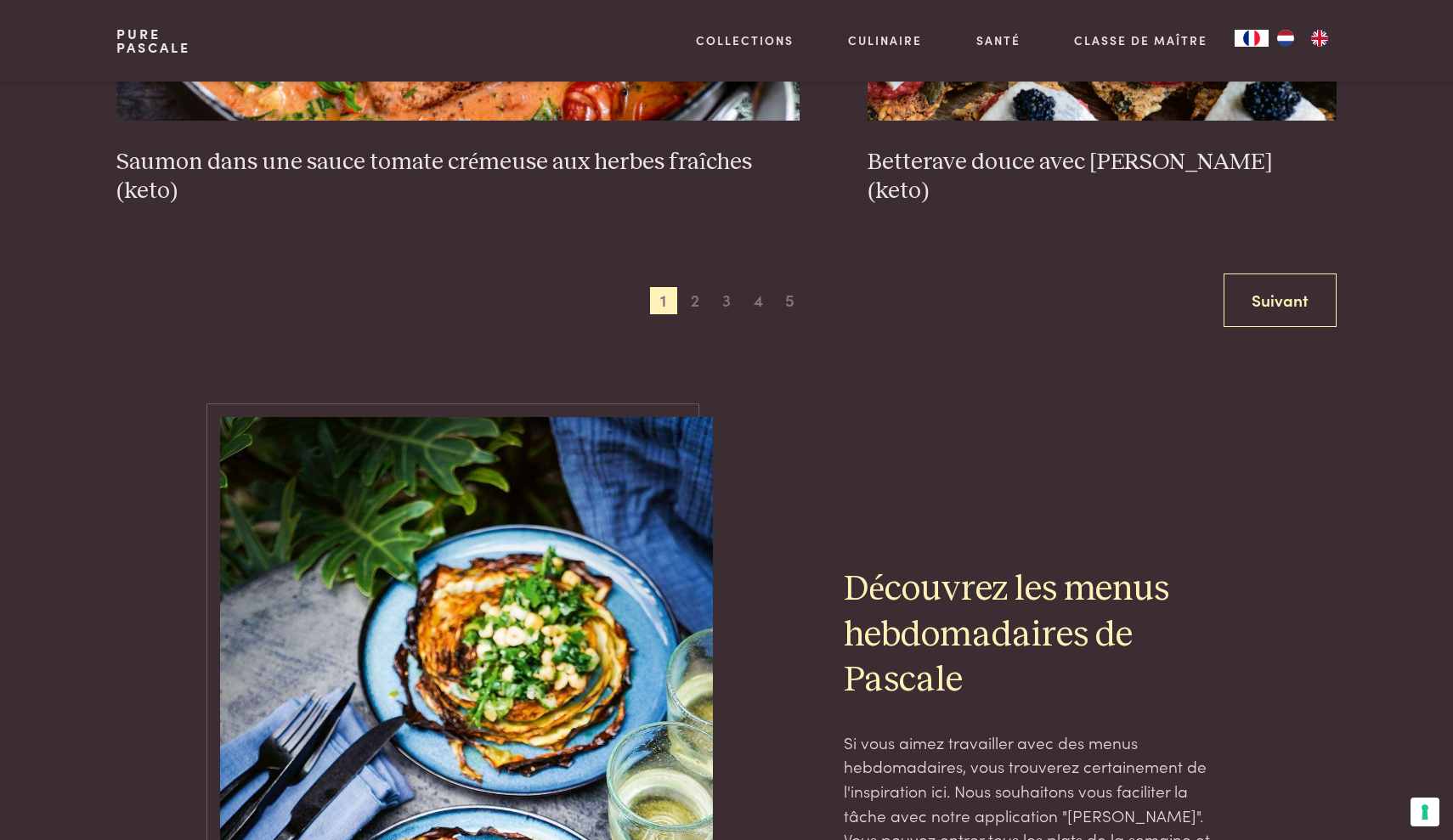
scroll to position [3414, 0]
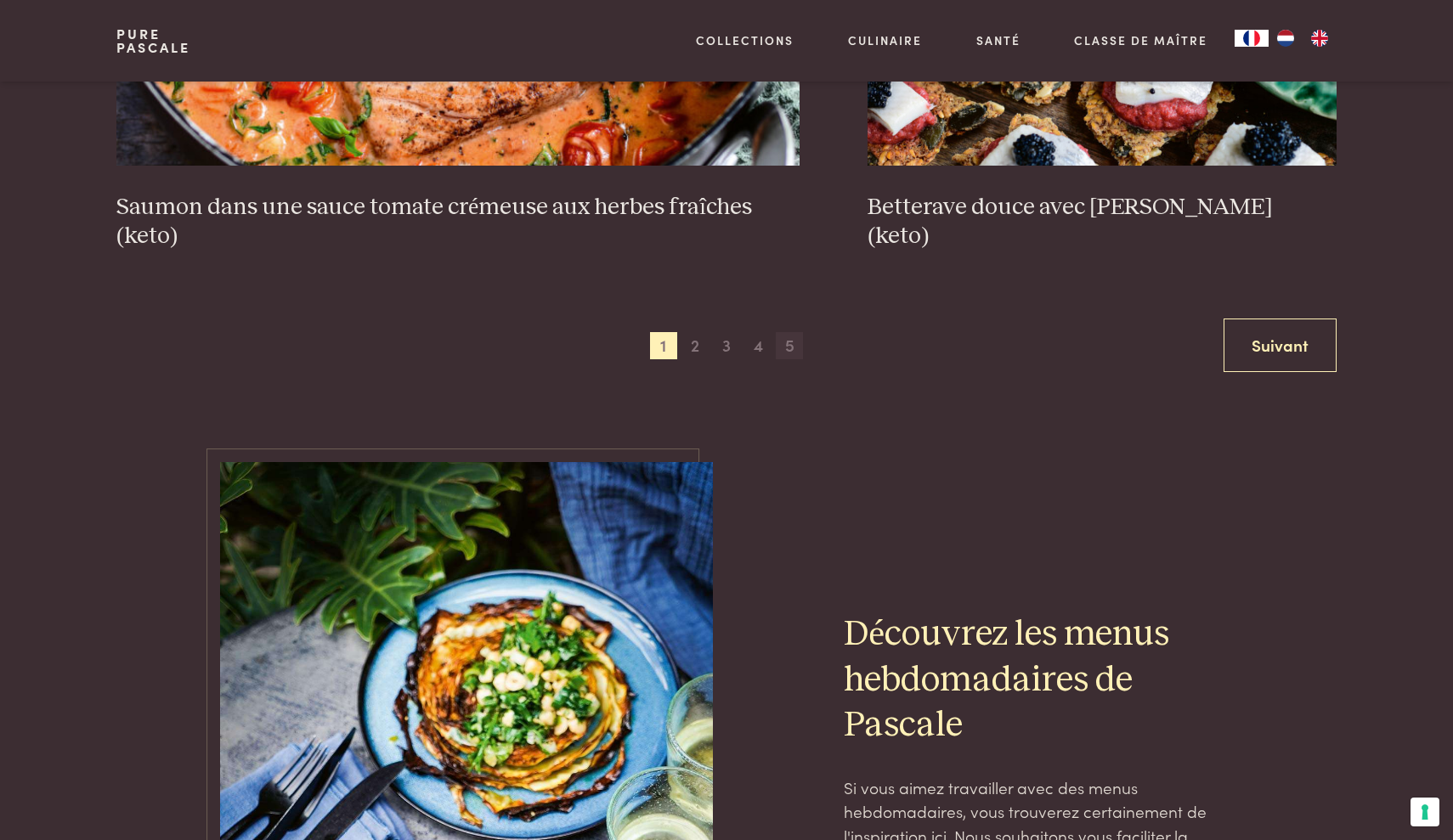
click at [790, 351] on span "5" at bounding box center [789, 346] width 27 height 27
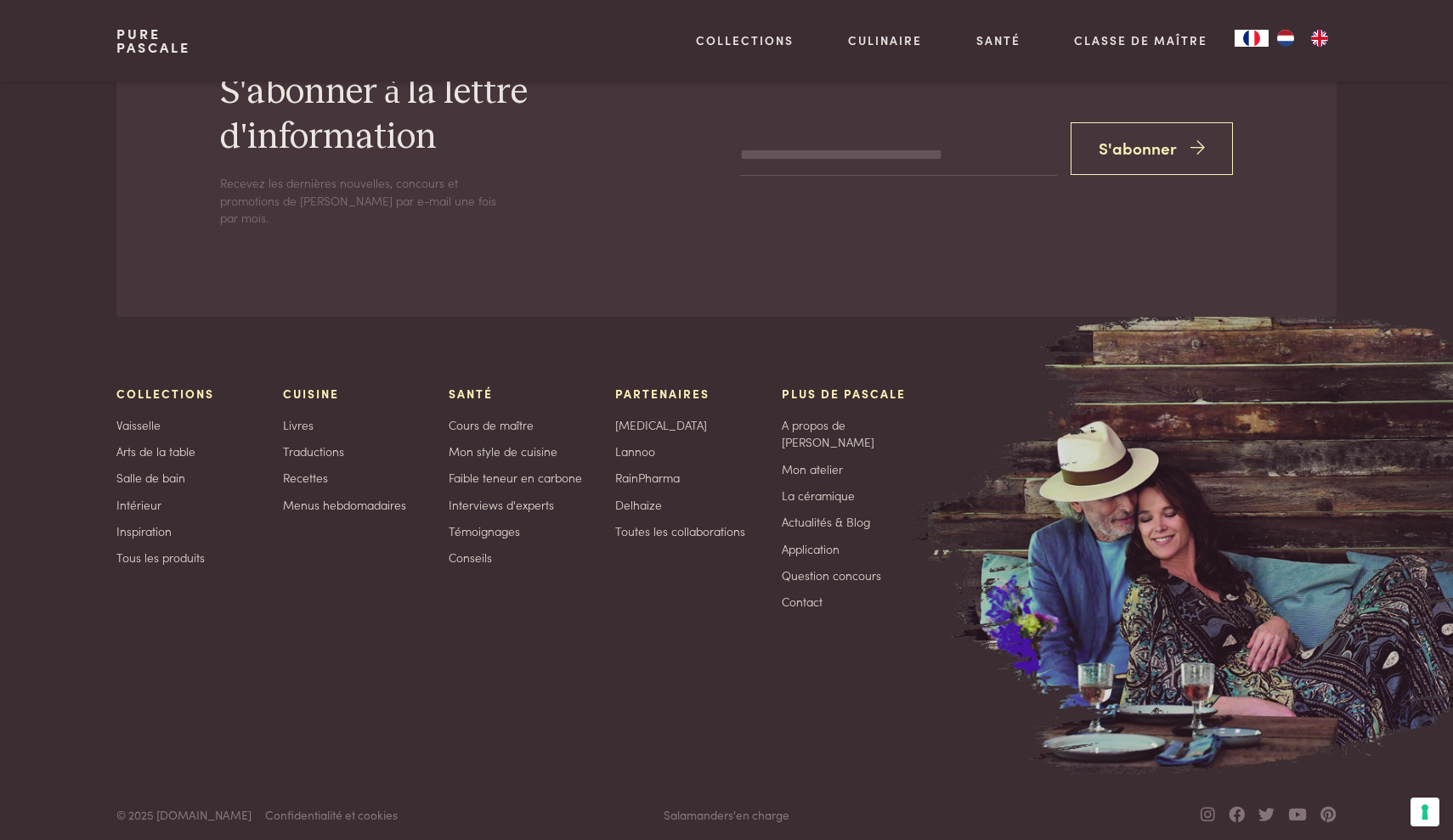
scroll to position [7771, 0]
click at [637, 511] on link "Delhaize" at bounding box center [639, 507] width 47 height 18
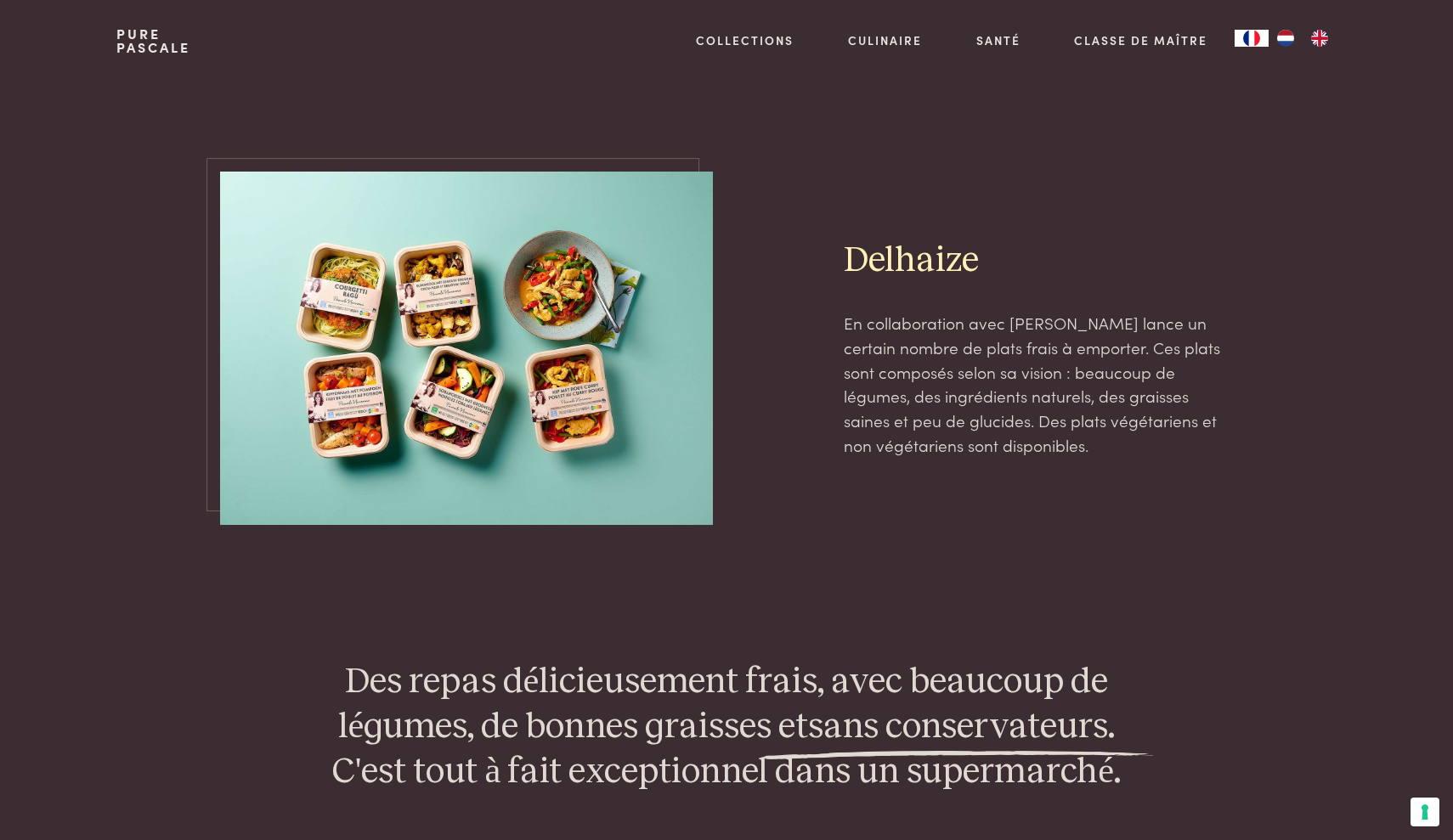
click at [151, 34] on link "Pure Pascale" at bounding box center [153, 40] width 74 height 27
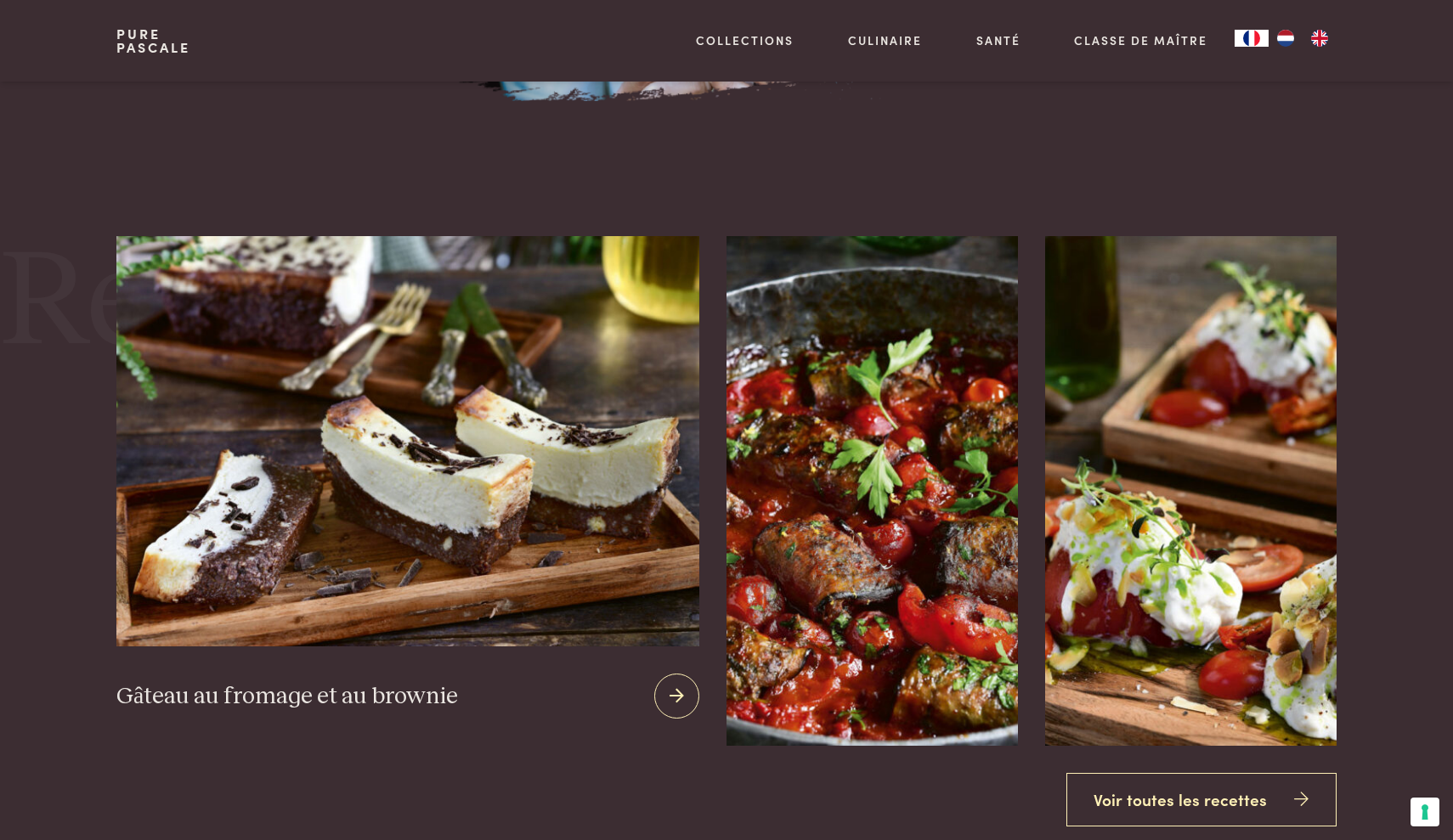
scroll to position [2137, 0]
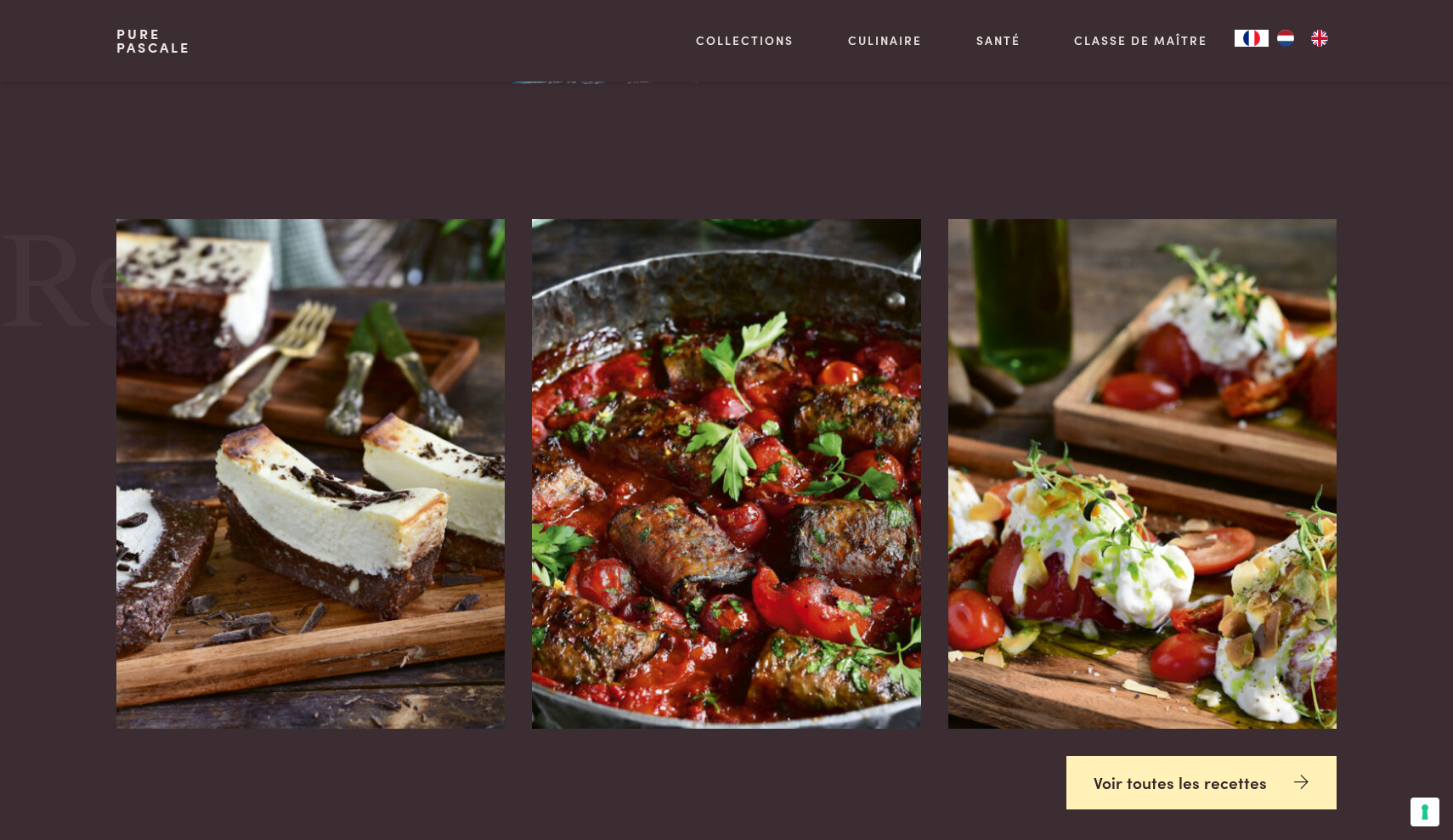
click at [1110, 762] on link "Voir toutes les recettes" at bounding box center [1202, 783] width 271 height 54
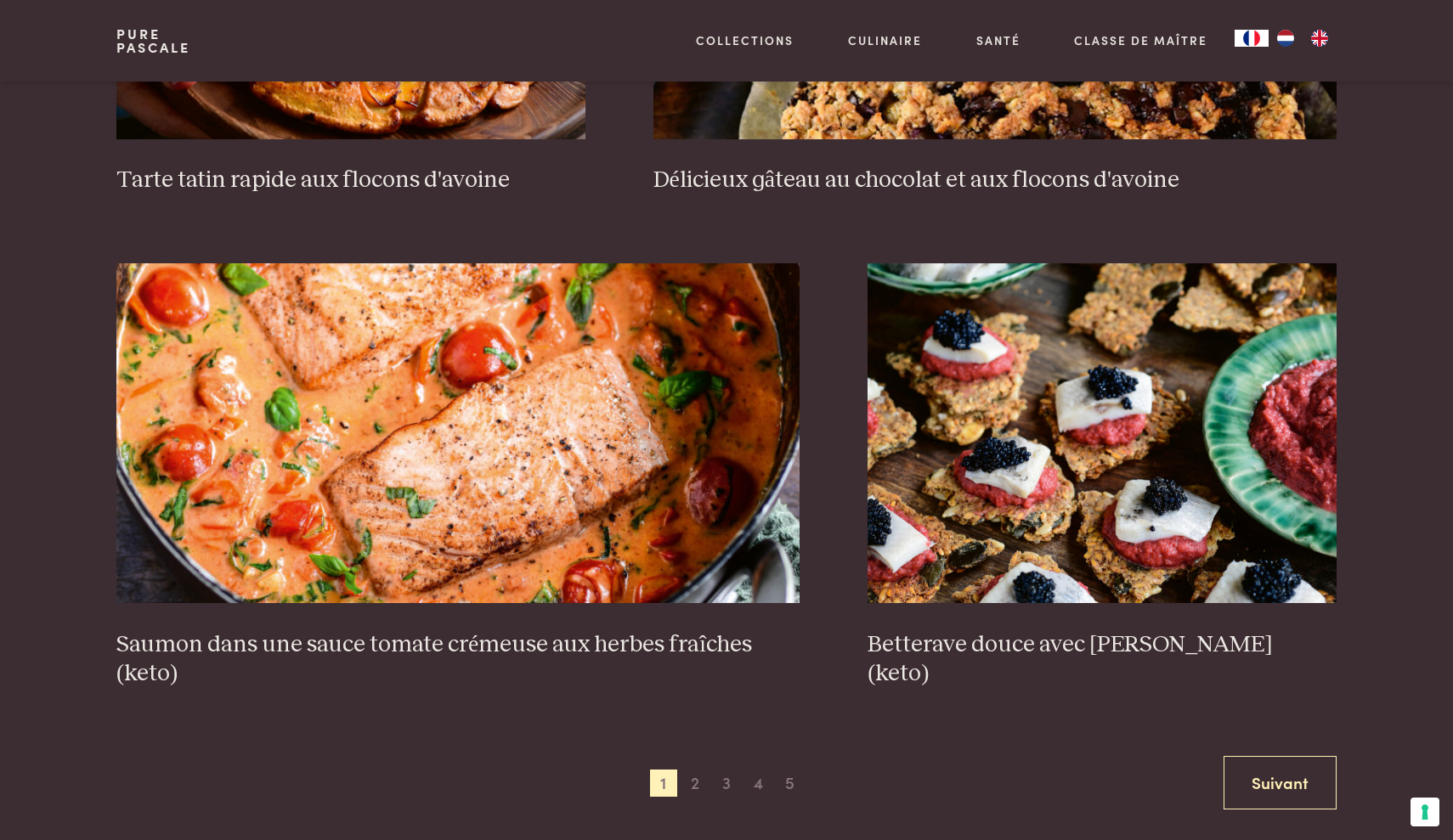
scroll to position [2974, 1]
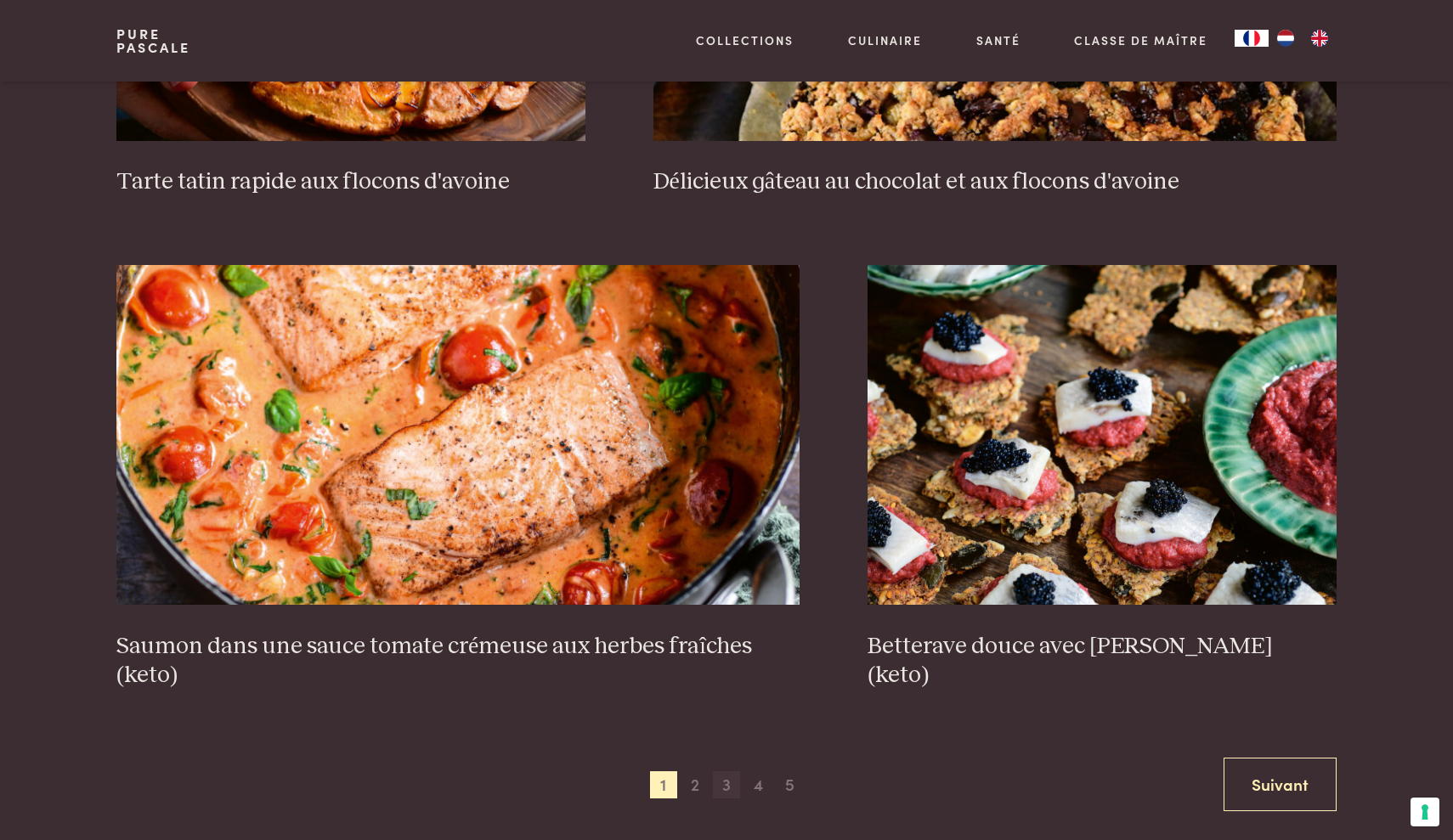
click at [731, 791] on span "3" at bounding box center [726, 785] width 27 height 27
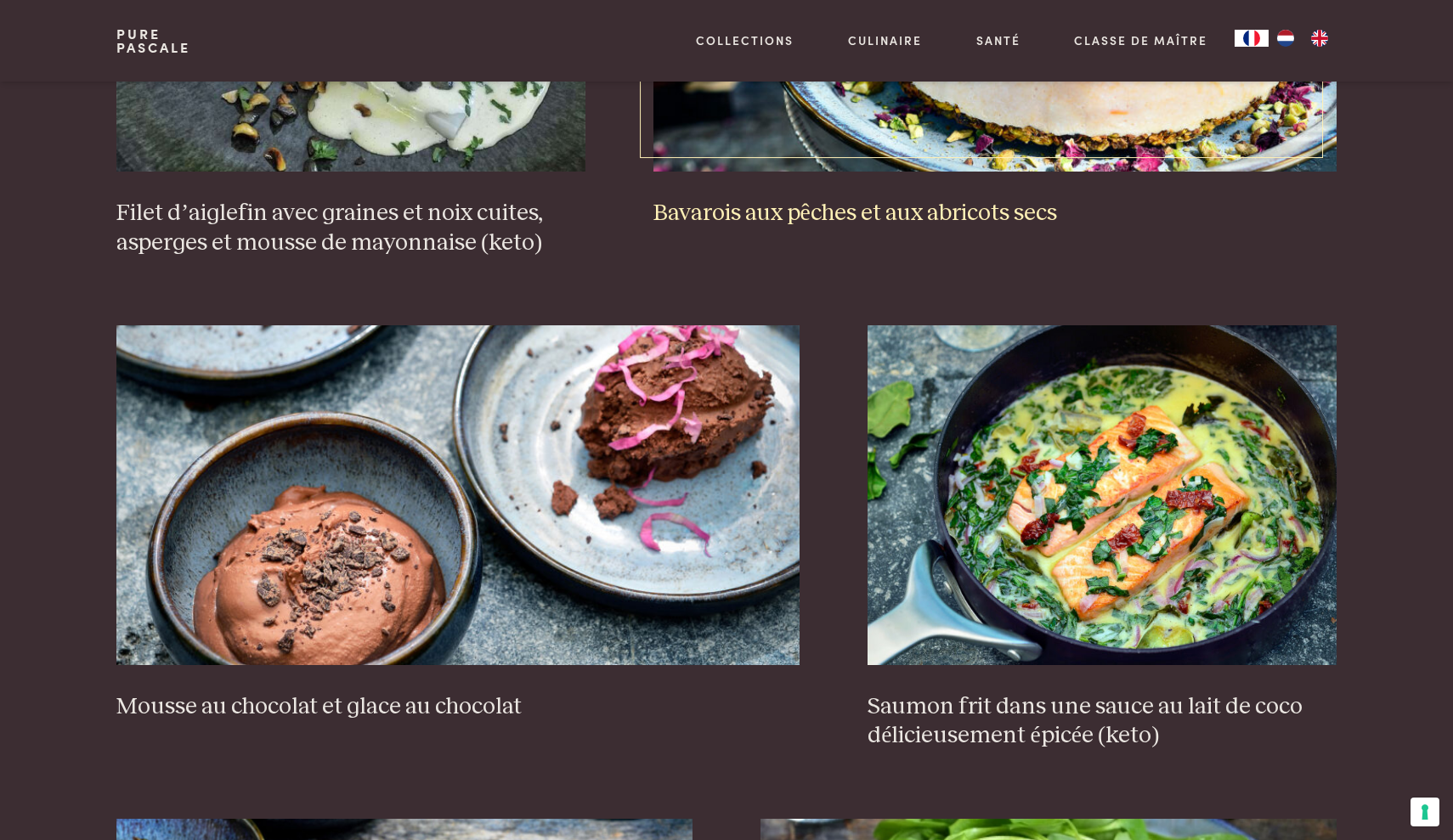
scroll to position [1566, 0]
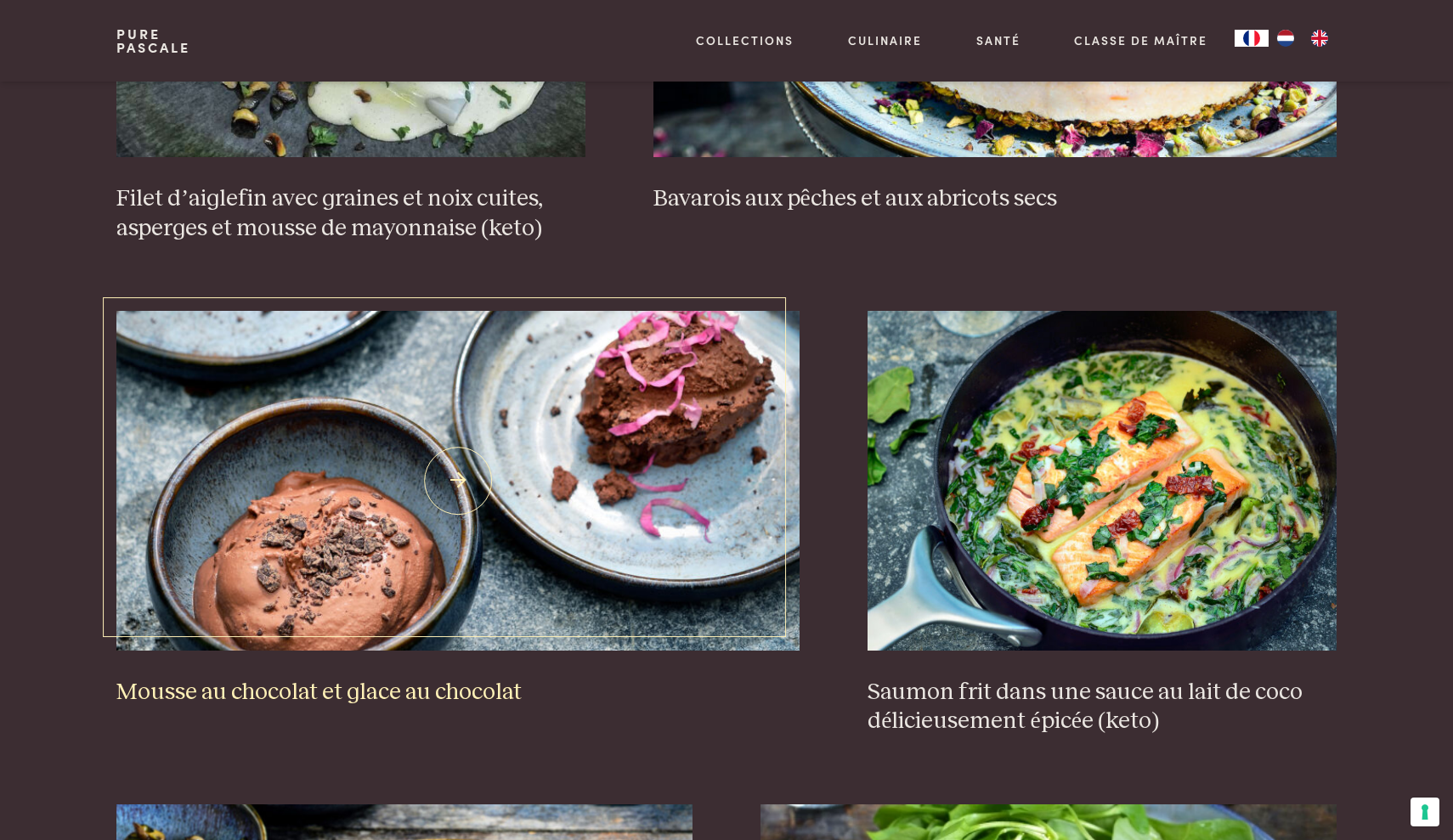
click at [466, 500] on img at bounding box center [458, 481] width 684 height 340
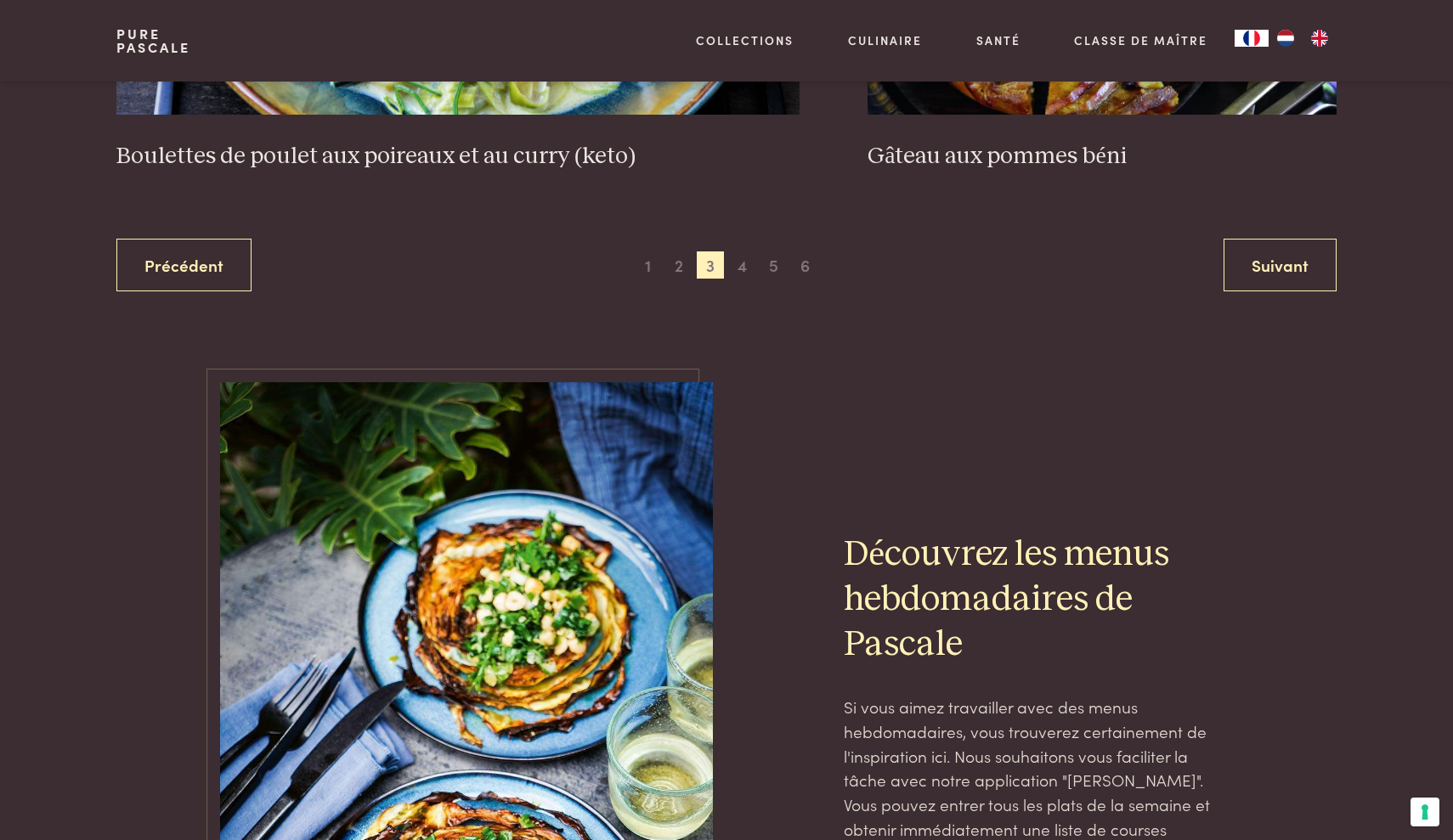
scroll to position [3514, 0]
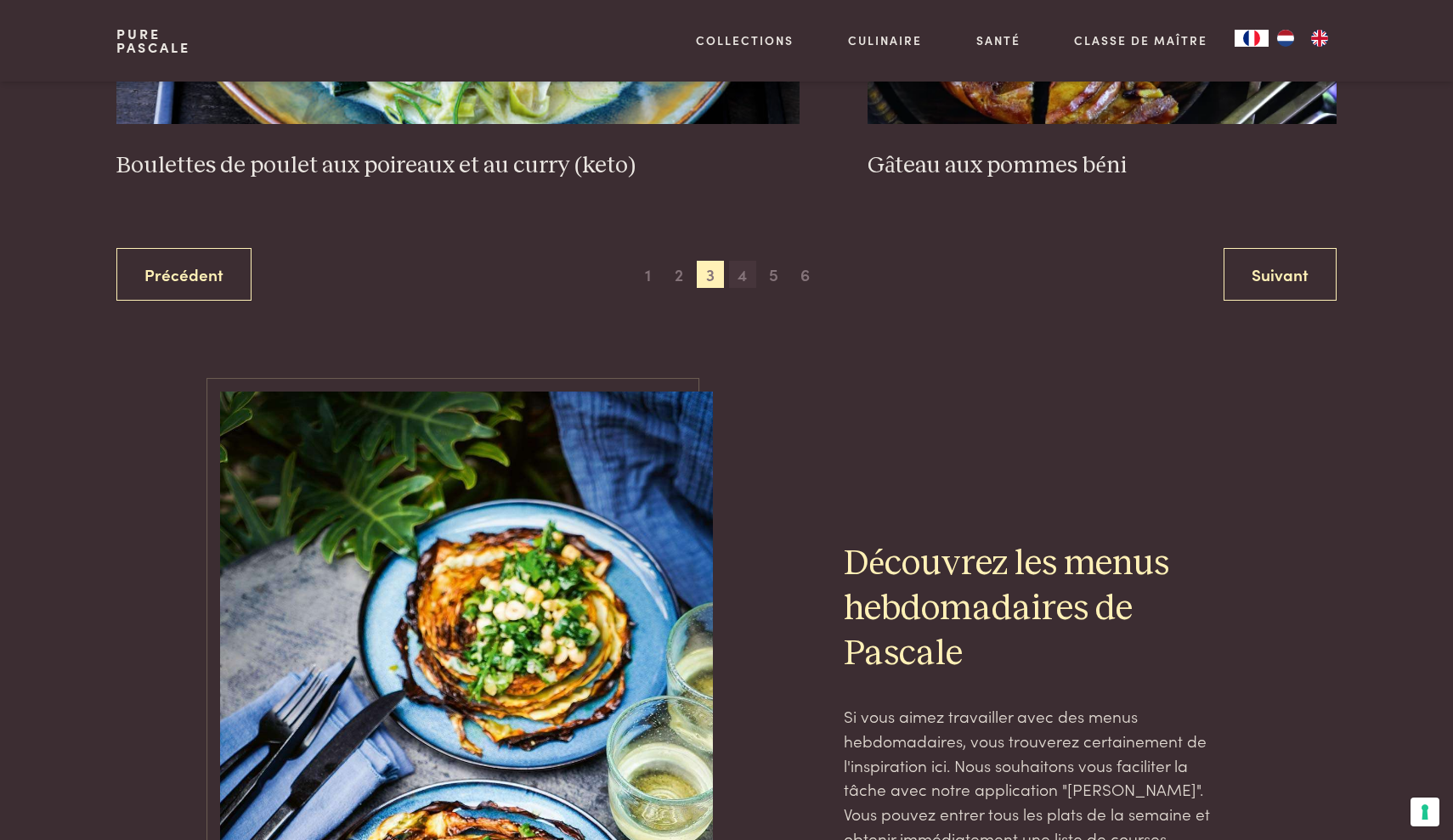
click at [742, 281] on span "4" at bounding box center [742, 275] width 27 height 27
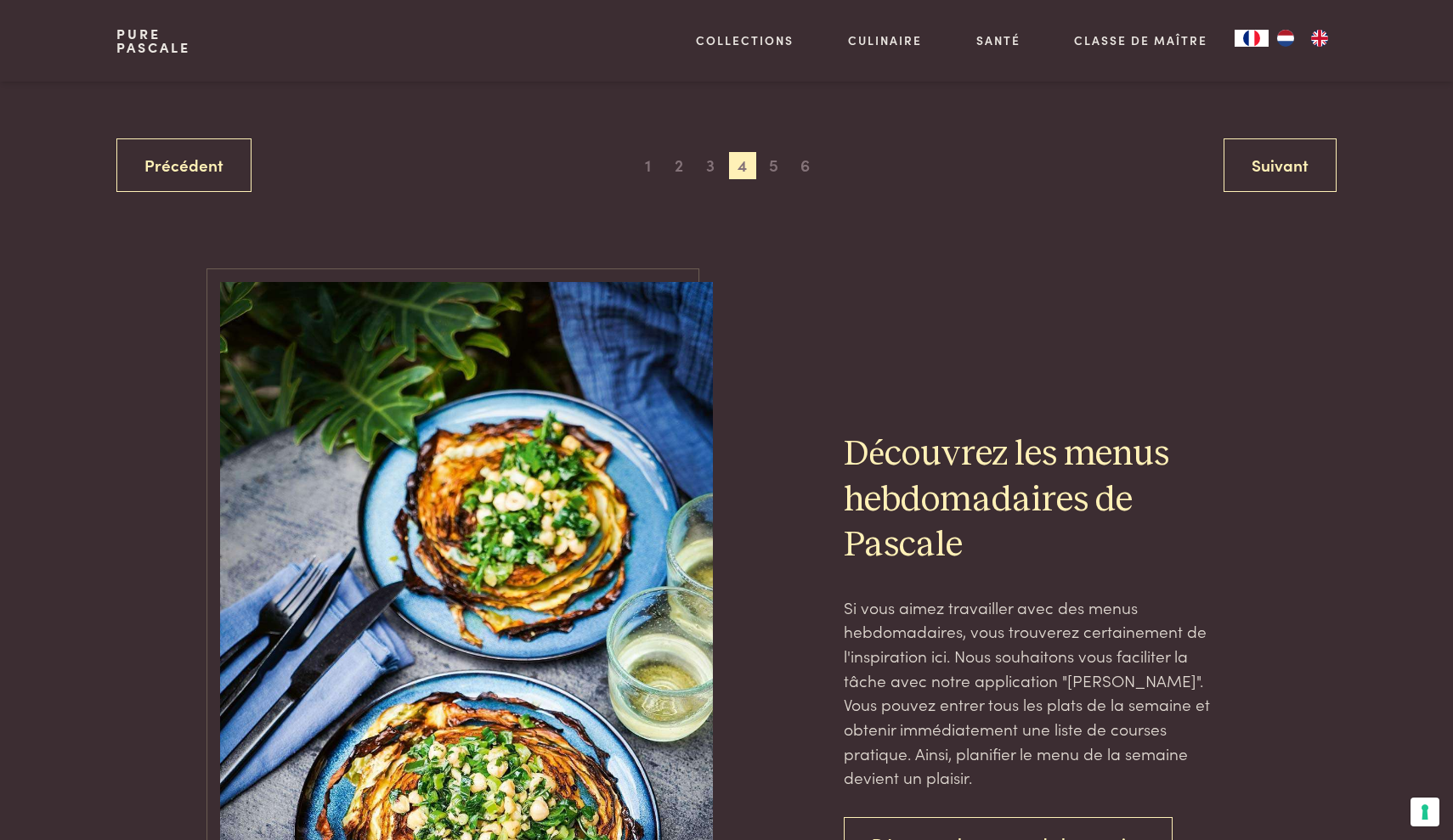
scroll to position [3636, 0]
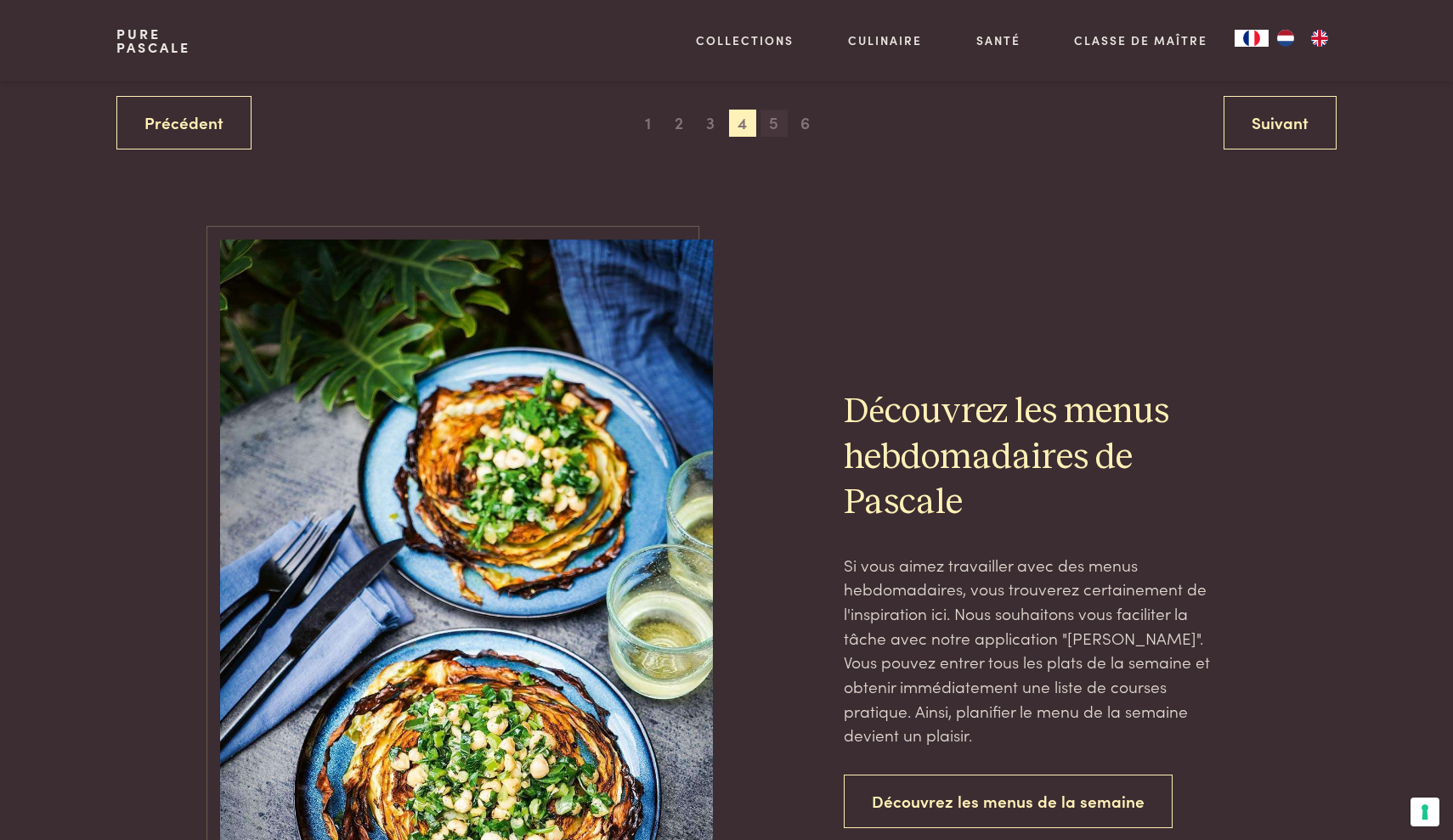
click at [771, 114] on span "5" at bounding box center [774, 123] width 27 height 27
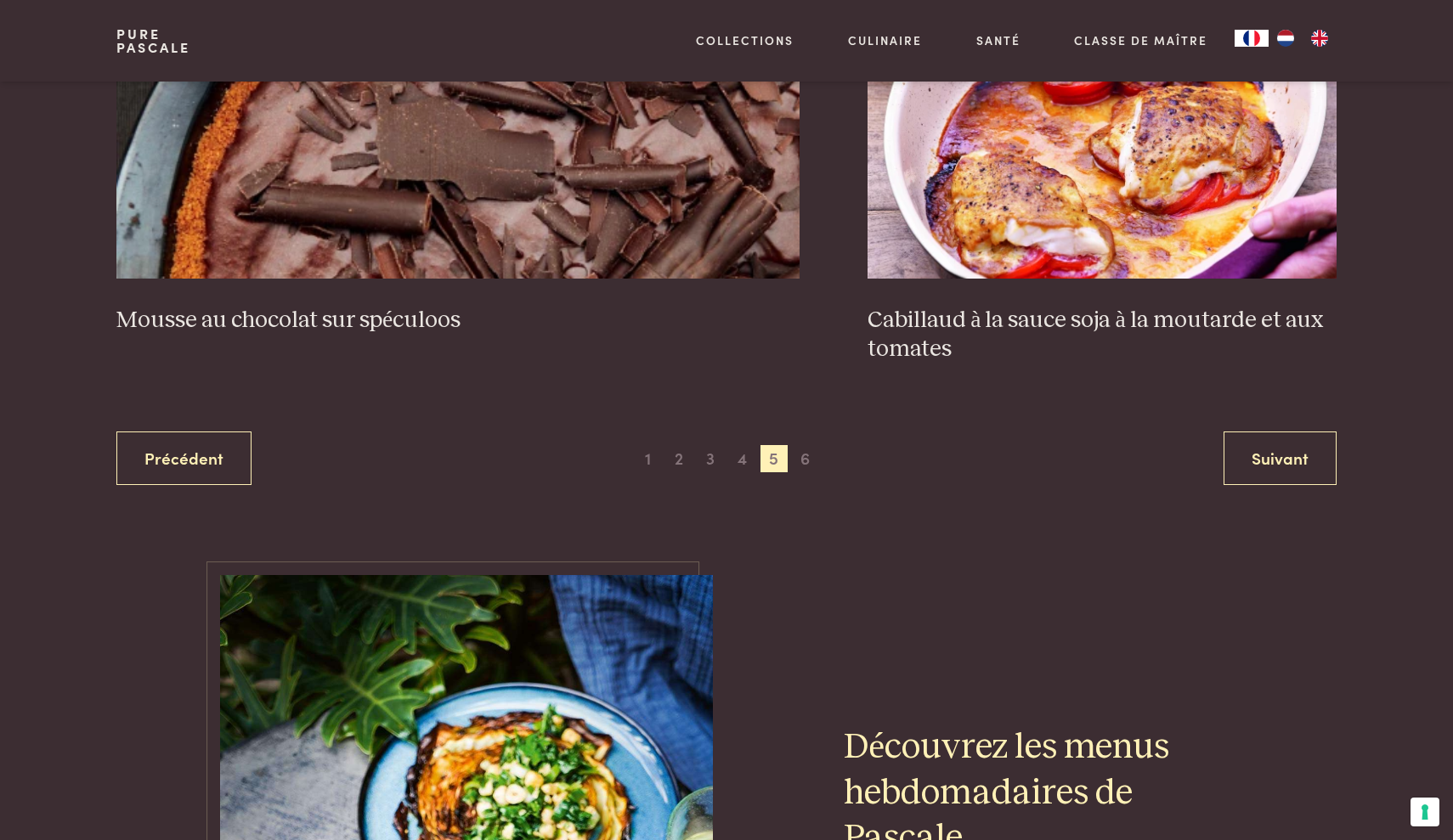
scroll to position [3326, 0]
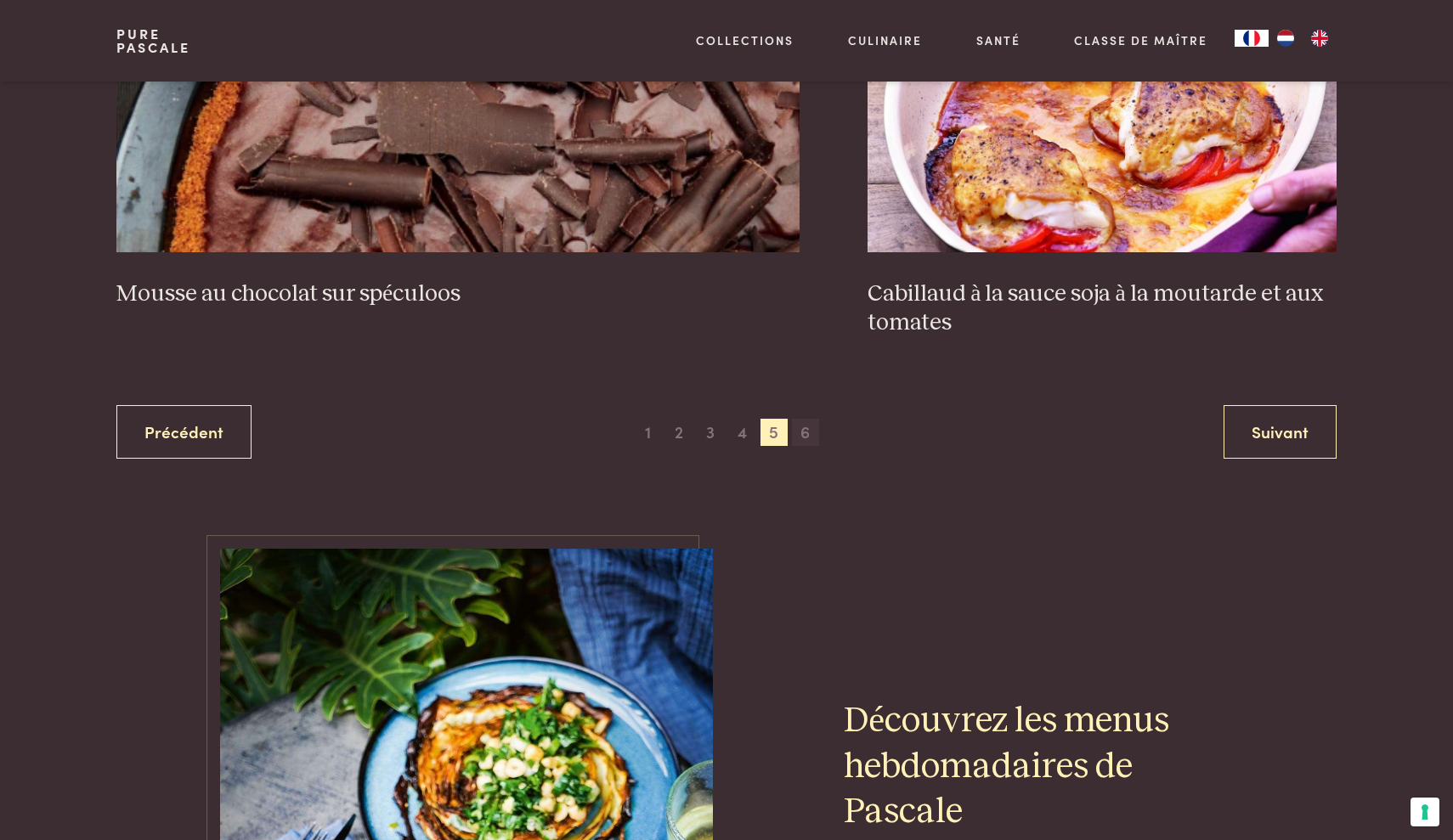
click at [809, 431] on span "6" at bounding box center [806, 432] width 27 height 27
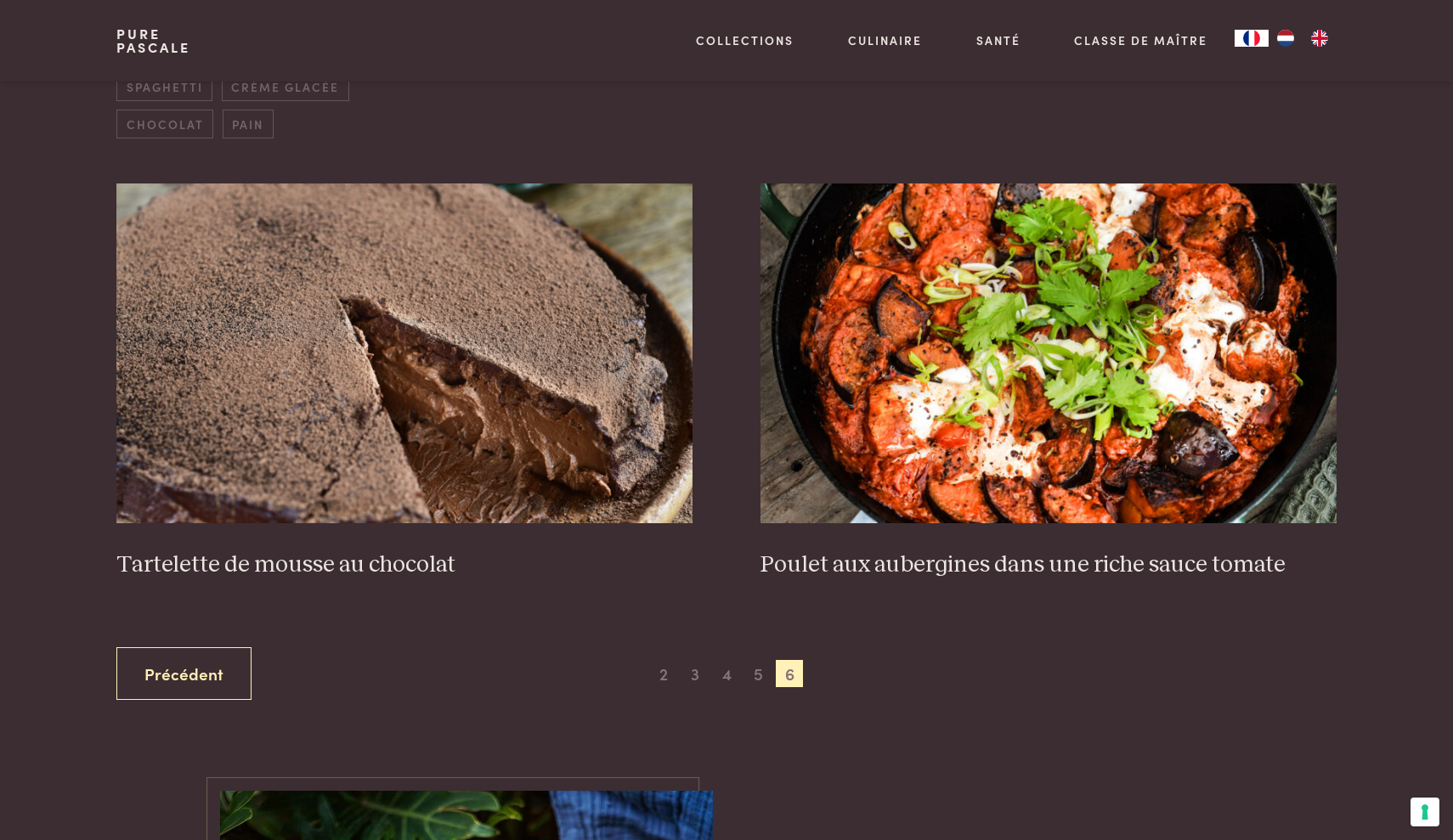
scroll to position [709, 0]
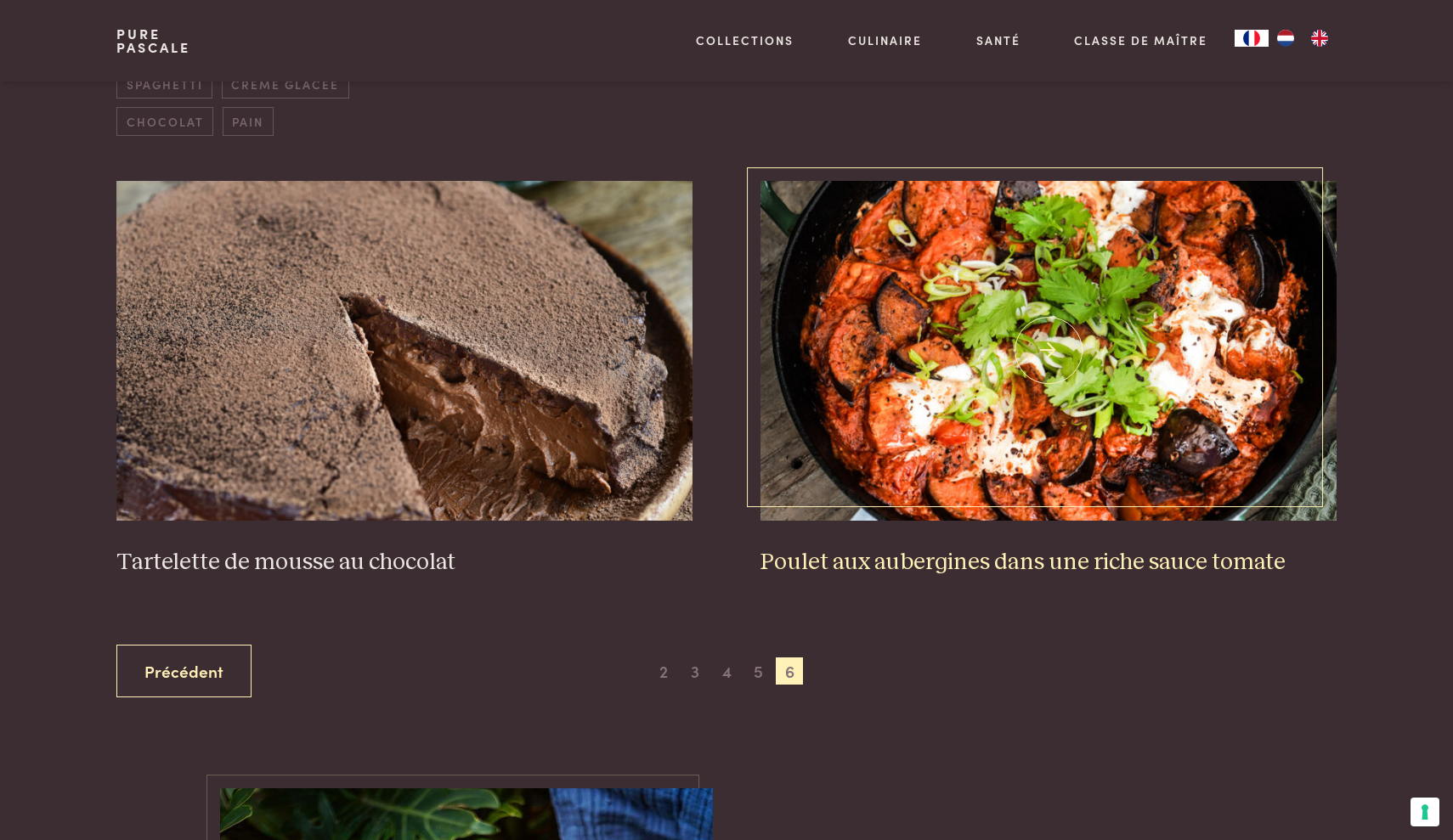
click at [942, 276] on img at bounding box center [1049, 350] width 576 height 340
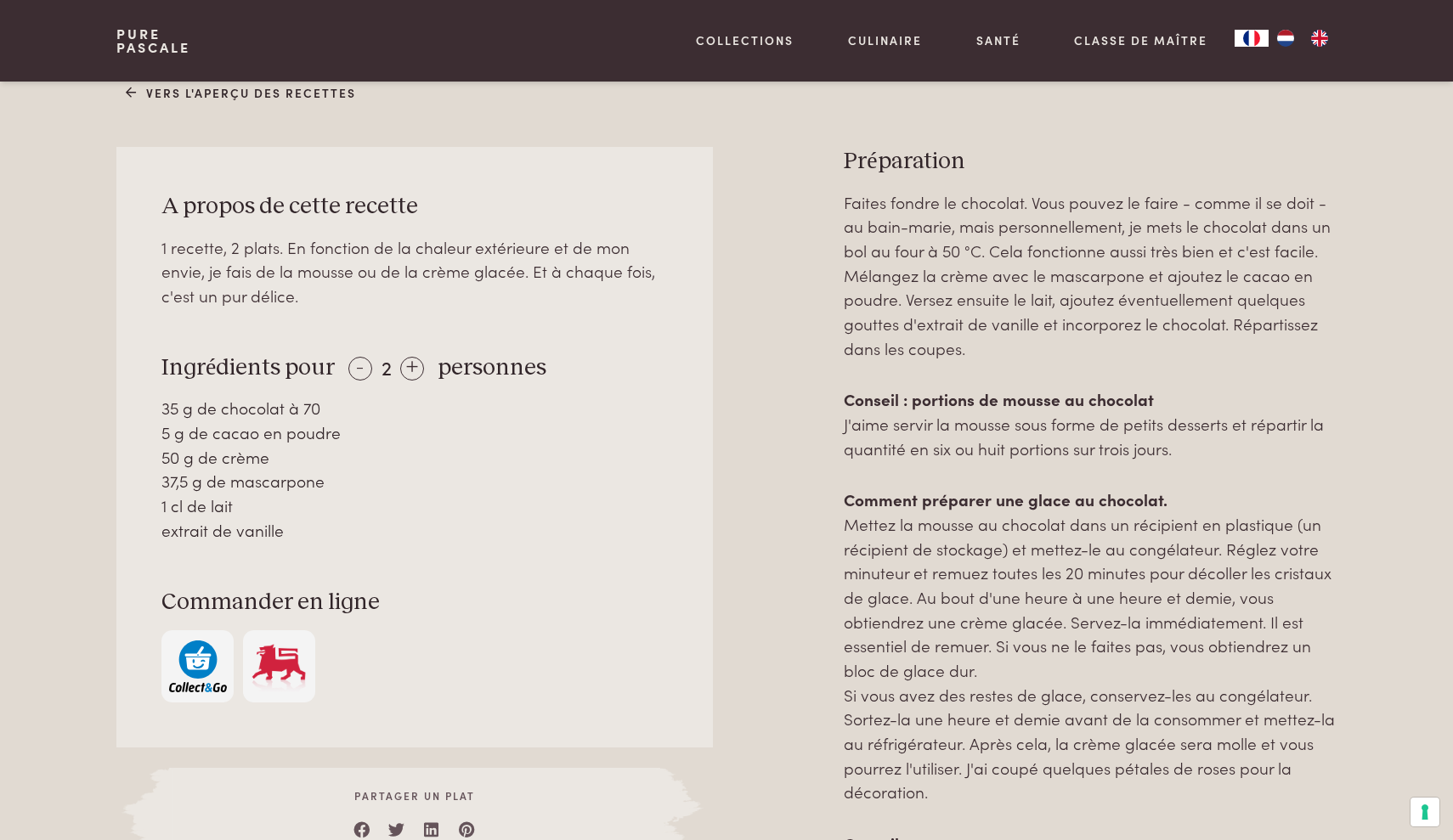
scroll to position [768, 0]
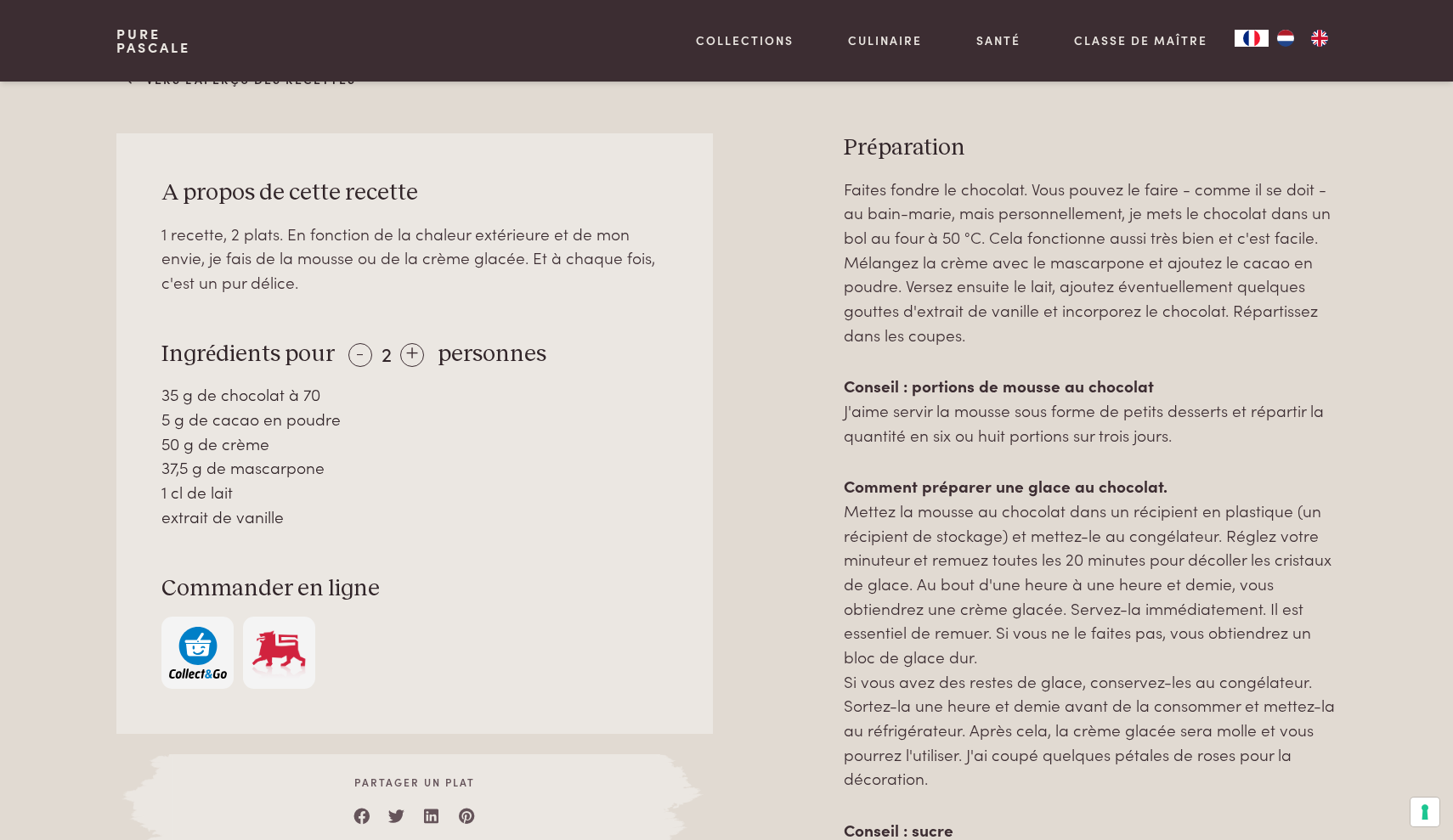
click at [428, 235] on div "1 recette, 2 plats. En fonction de la chaleur extérieure et de mon envie, je fa…" at bounding box center [414, 258] width 506 height 73
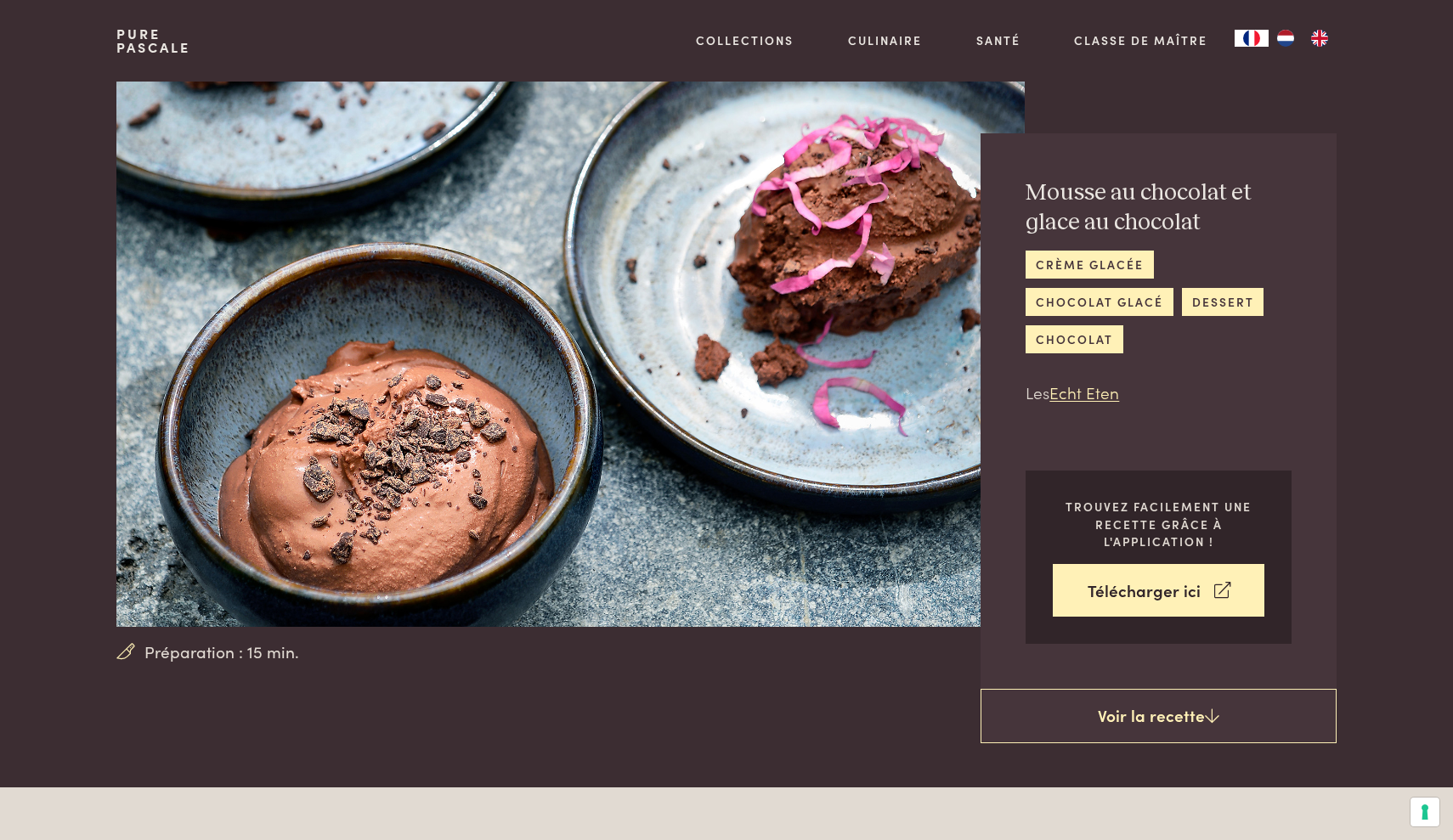
scroll to position [0, 0]
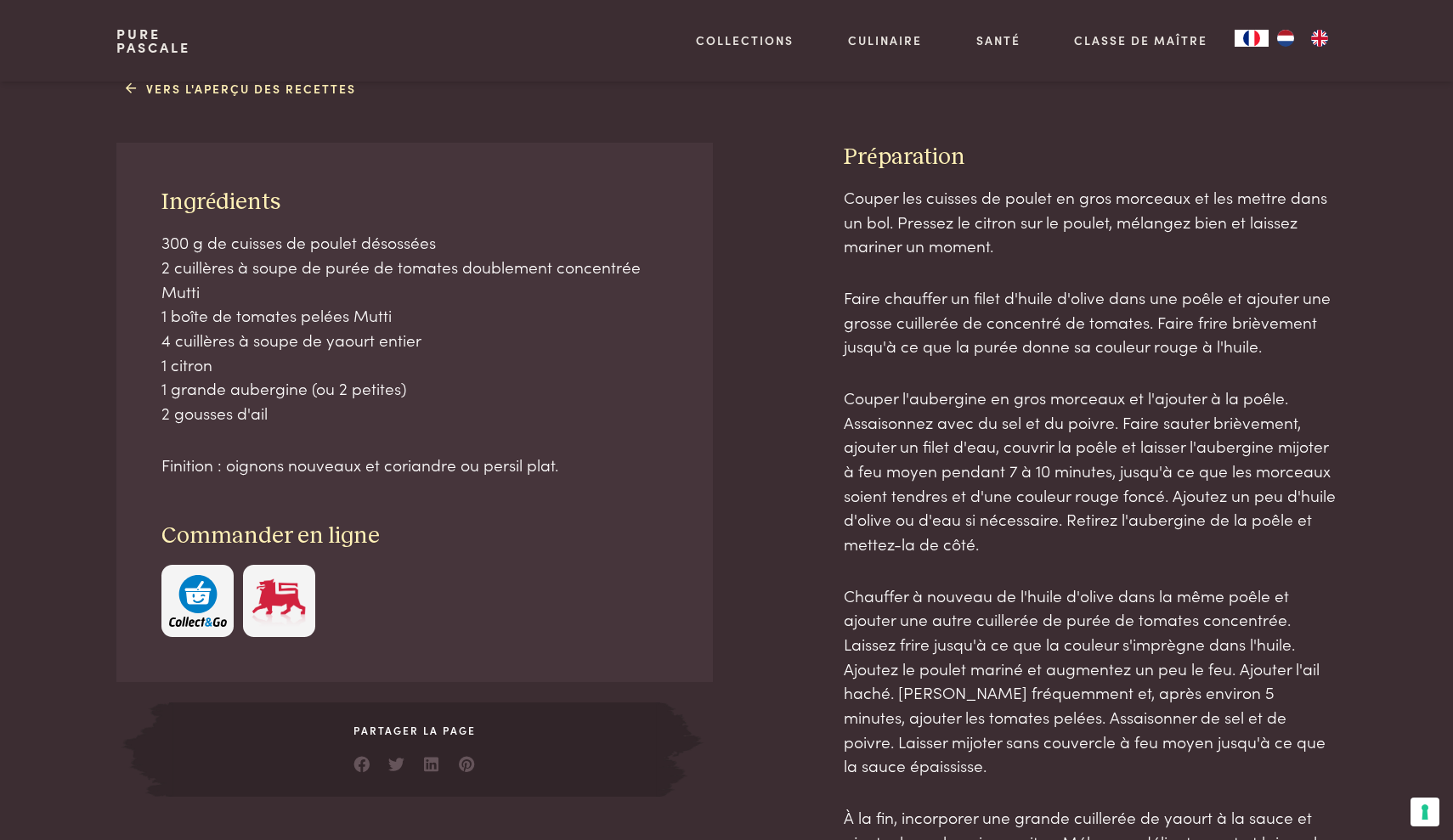
scroll to position [707, 0]
